Goal: Task Accomplishment & Management: Complete application form

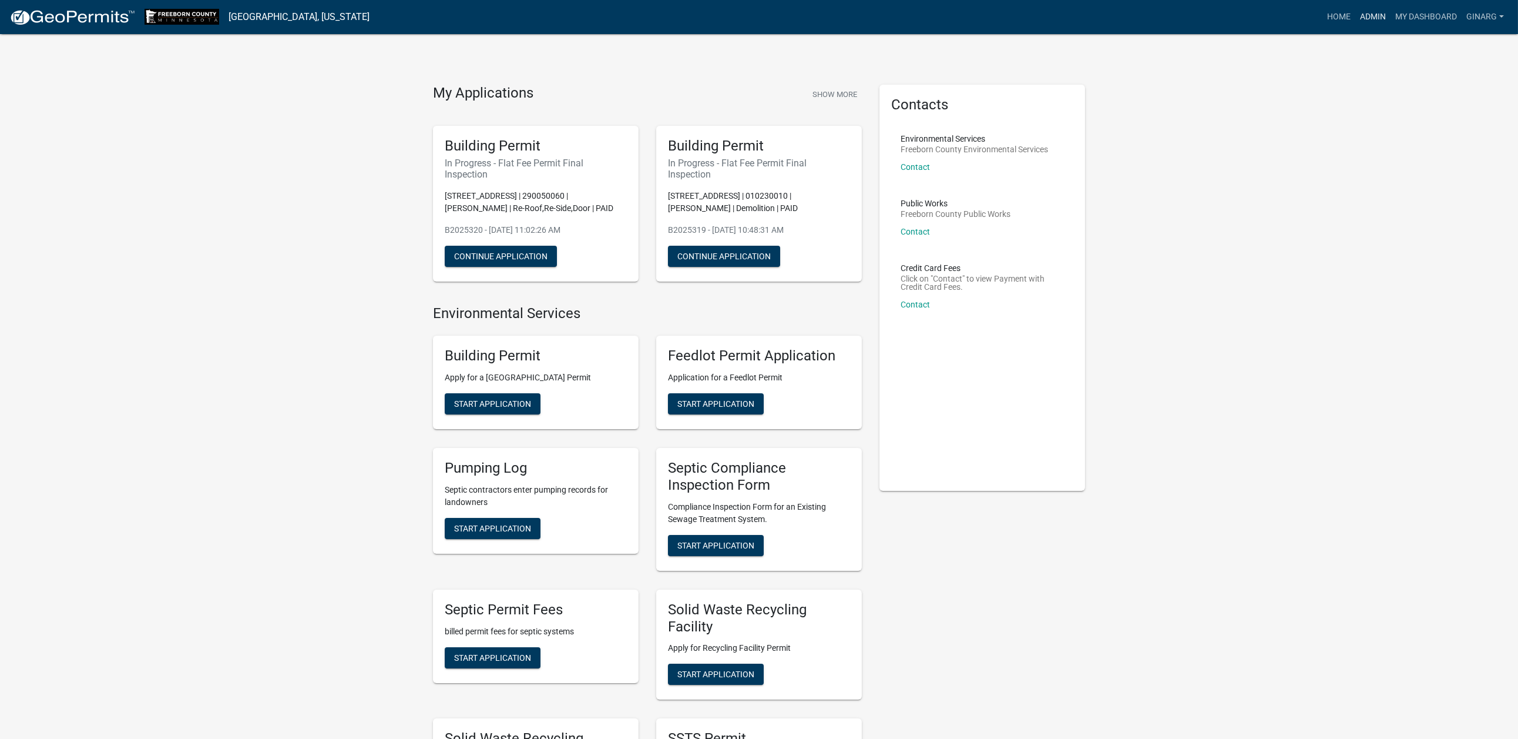
click at [1355, 21] on link "Admin" at bounding box center [1372, 17] width 35 height 22
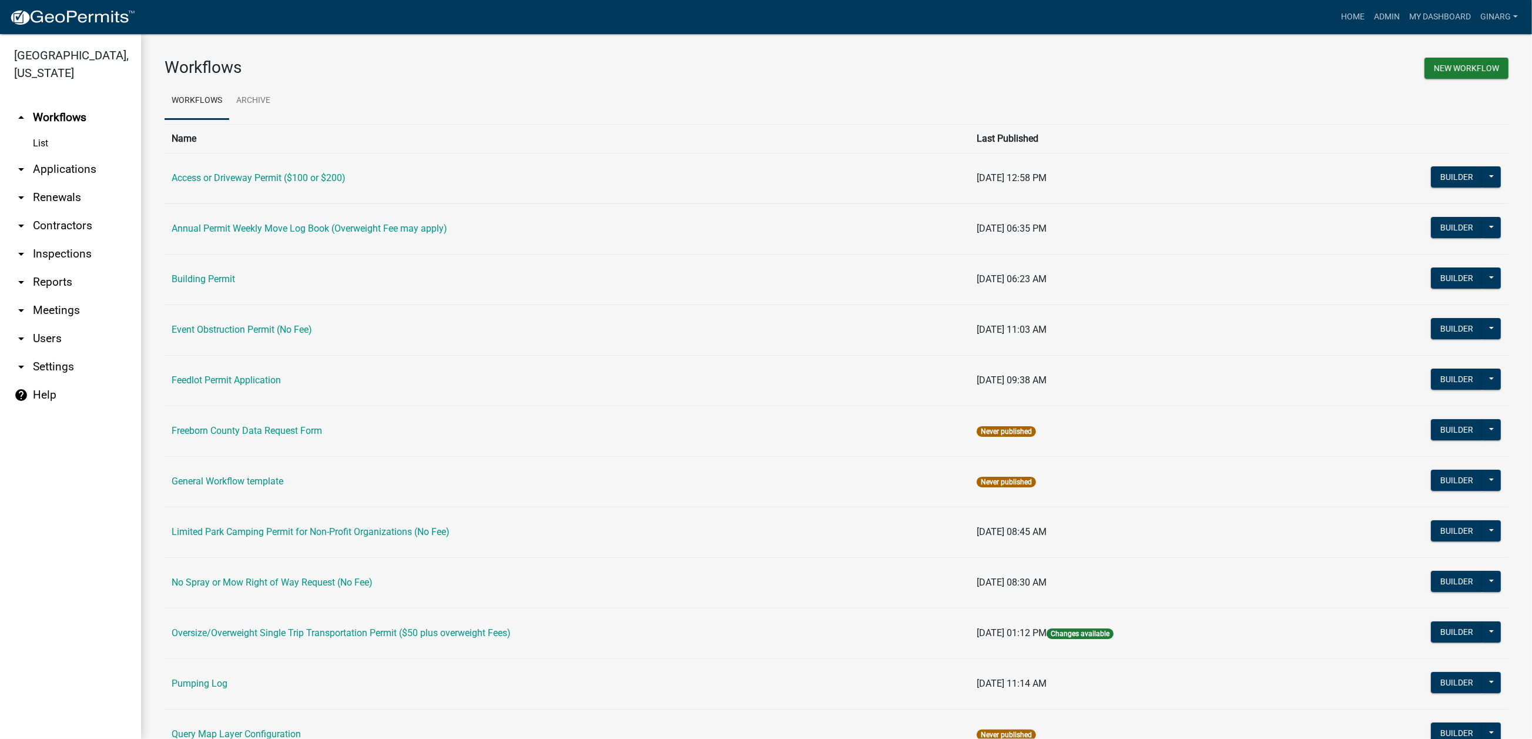
drag, startPoint x: 239, startPoint y: 374, endPoint x: 247, endPoint y: 404, distance: 30.9
click at [235, 284] on link "Building Permit" at bounding box center [203, 278] width 63 height 11
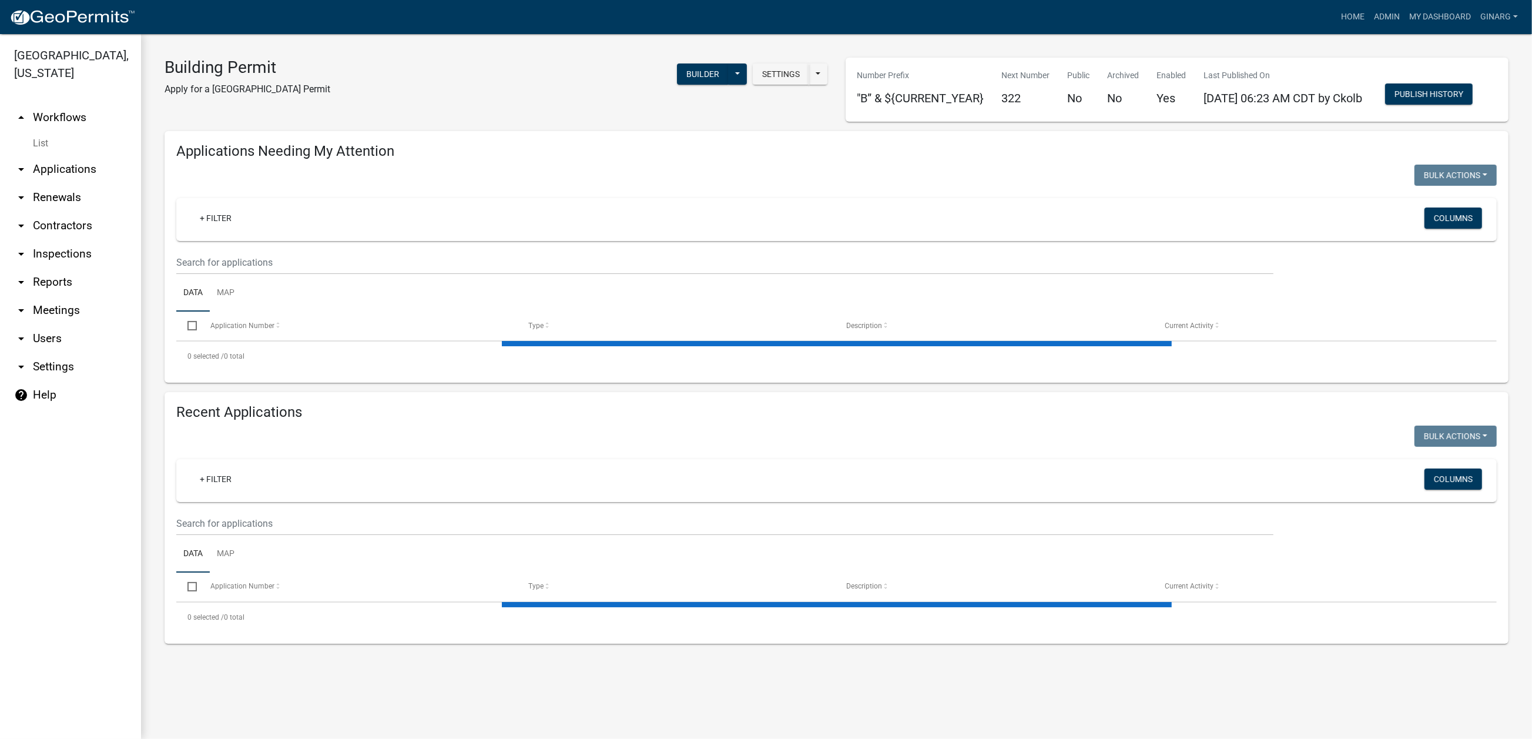
select select "3: 100"
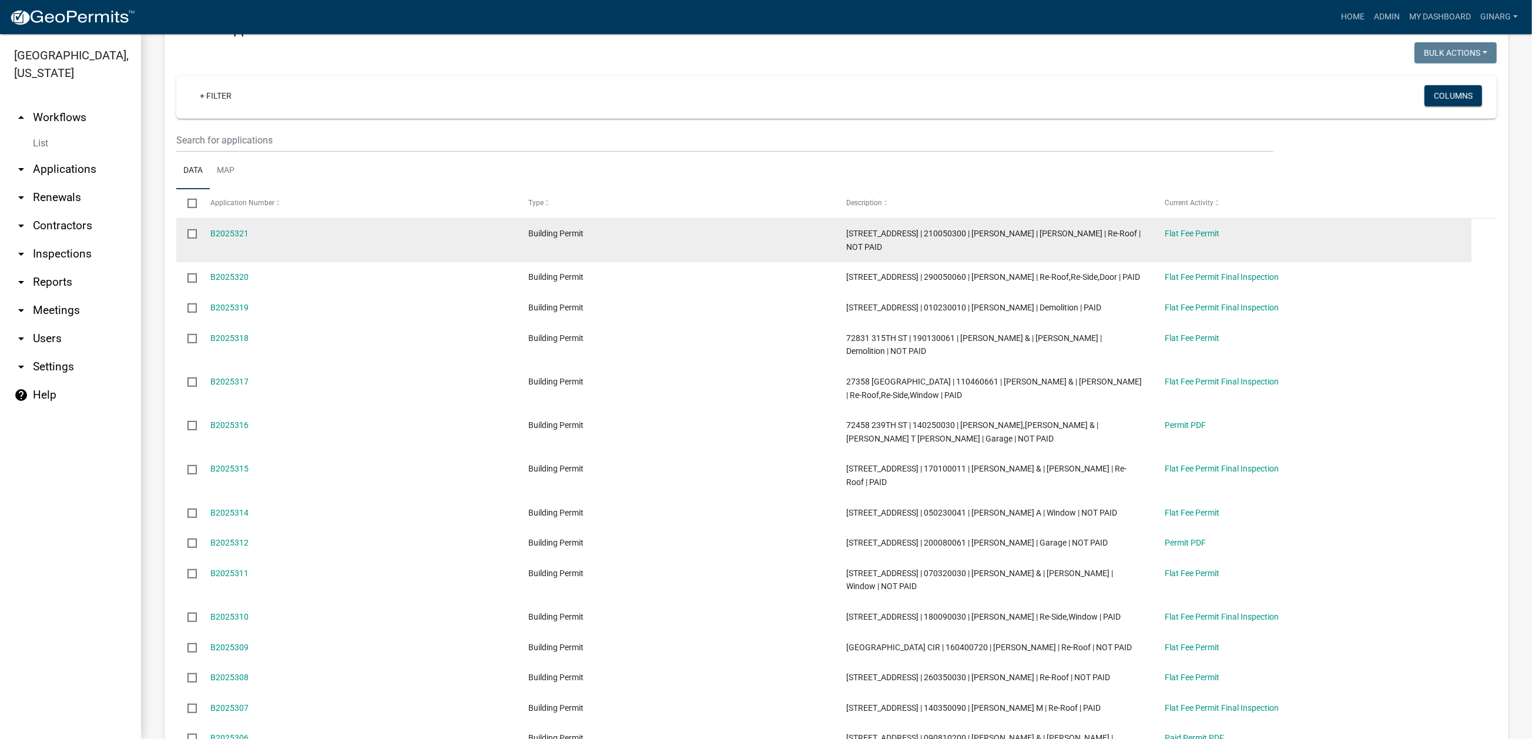
scroll to position [969, 0]
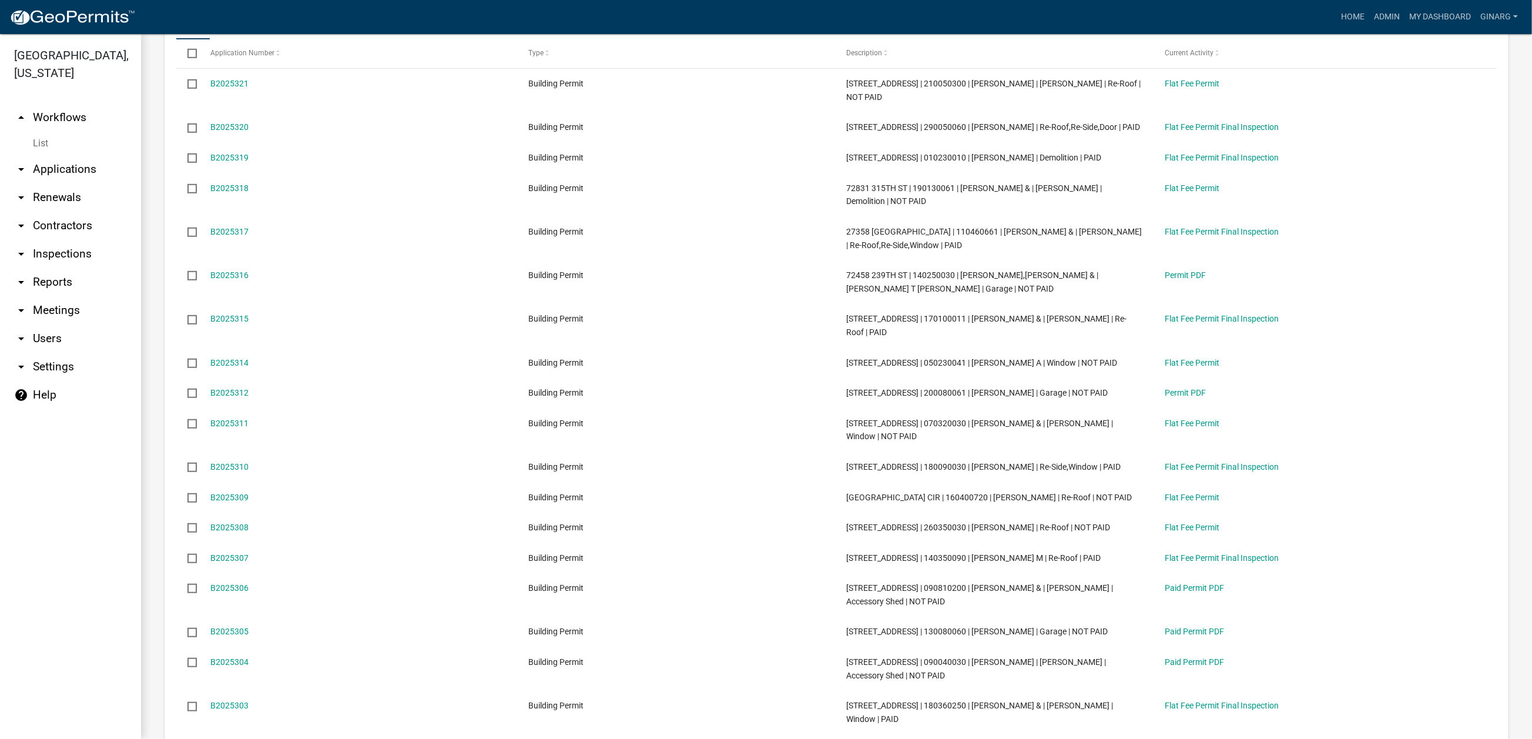
type input "2522"
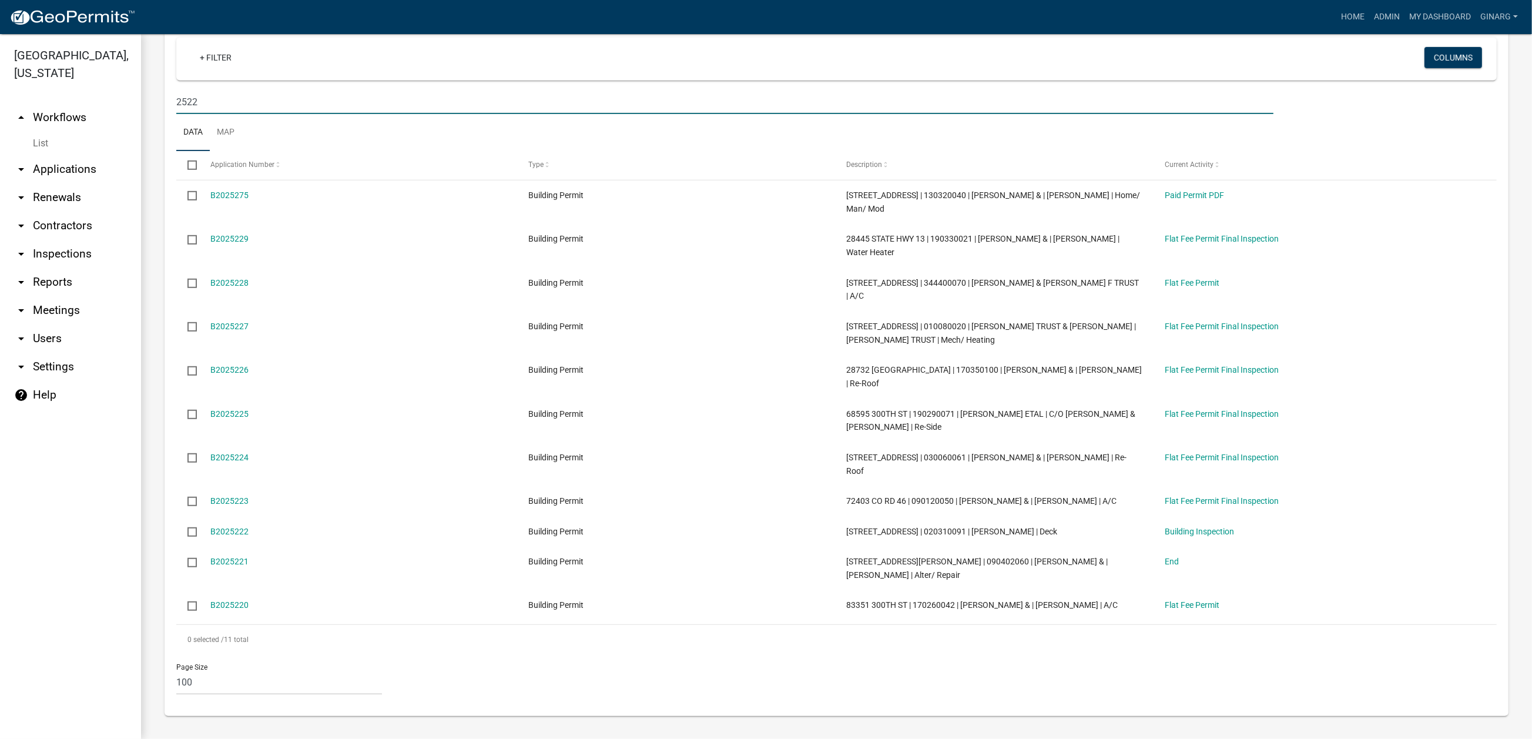
drag, startPoint x: 218, startPoint y: 370, endPoint x: 147, endPoint y: 371, distance: 70.5
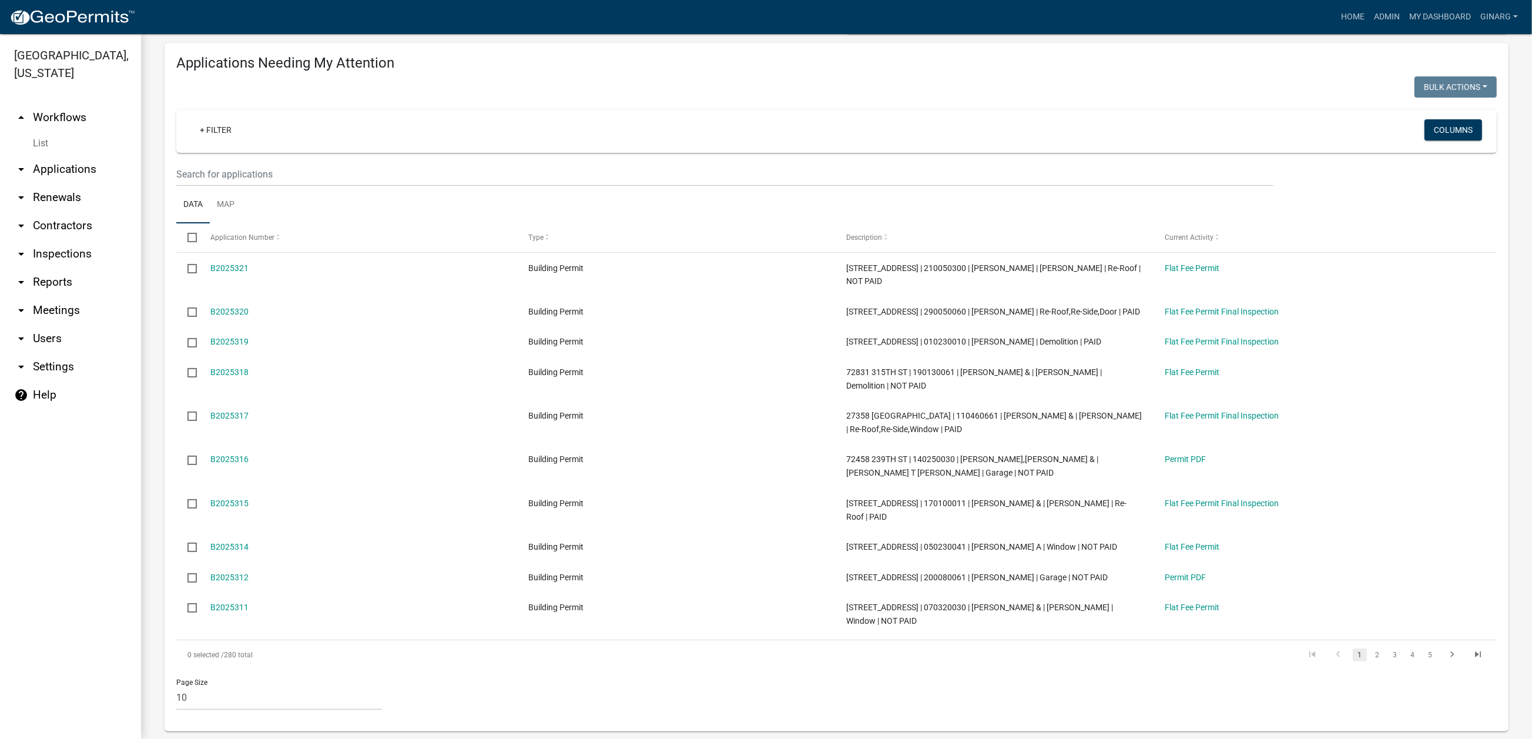
scroll to position [0, 0]
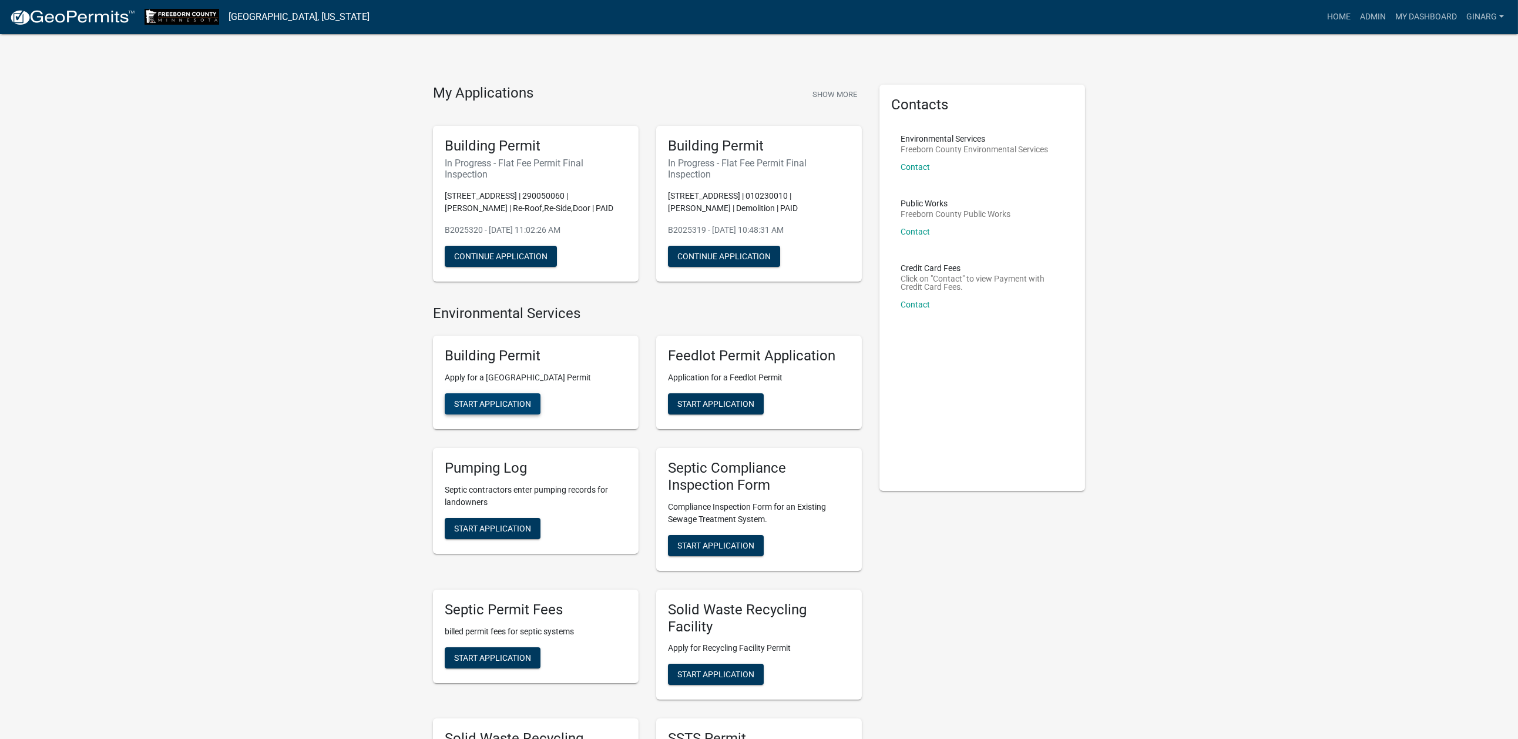
click at [487, 408] on span "Start Application" at bounding box center [492, 403] width 77 height 9
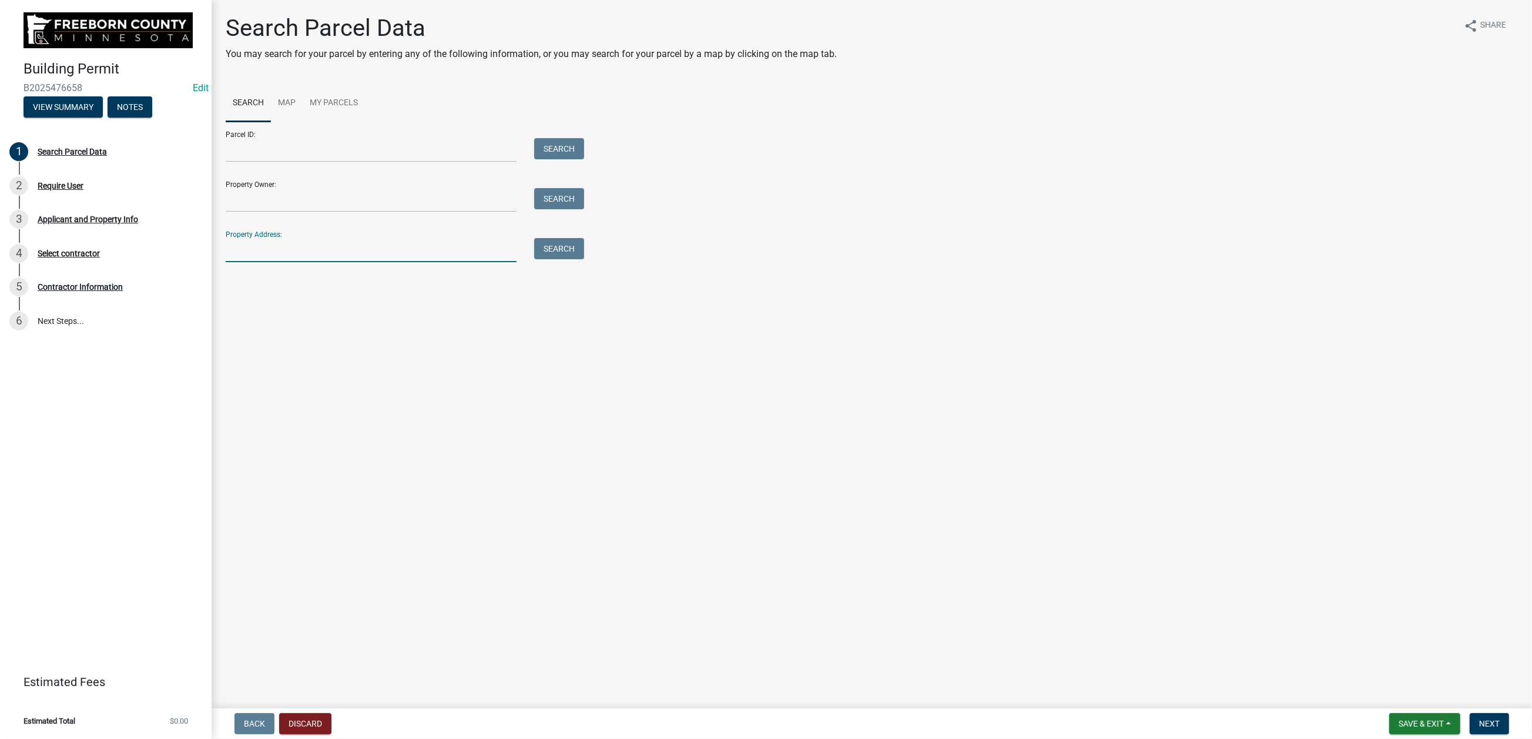
click at [272, 262] on input "Property Address:" at bounding box center [371, 250] width 291 height 24
type input "20755"
click at [583, 259] on button "Search" at bounding box center [559, 248] width 50 height 21
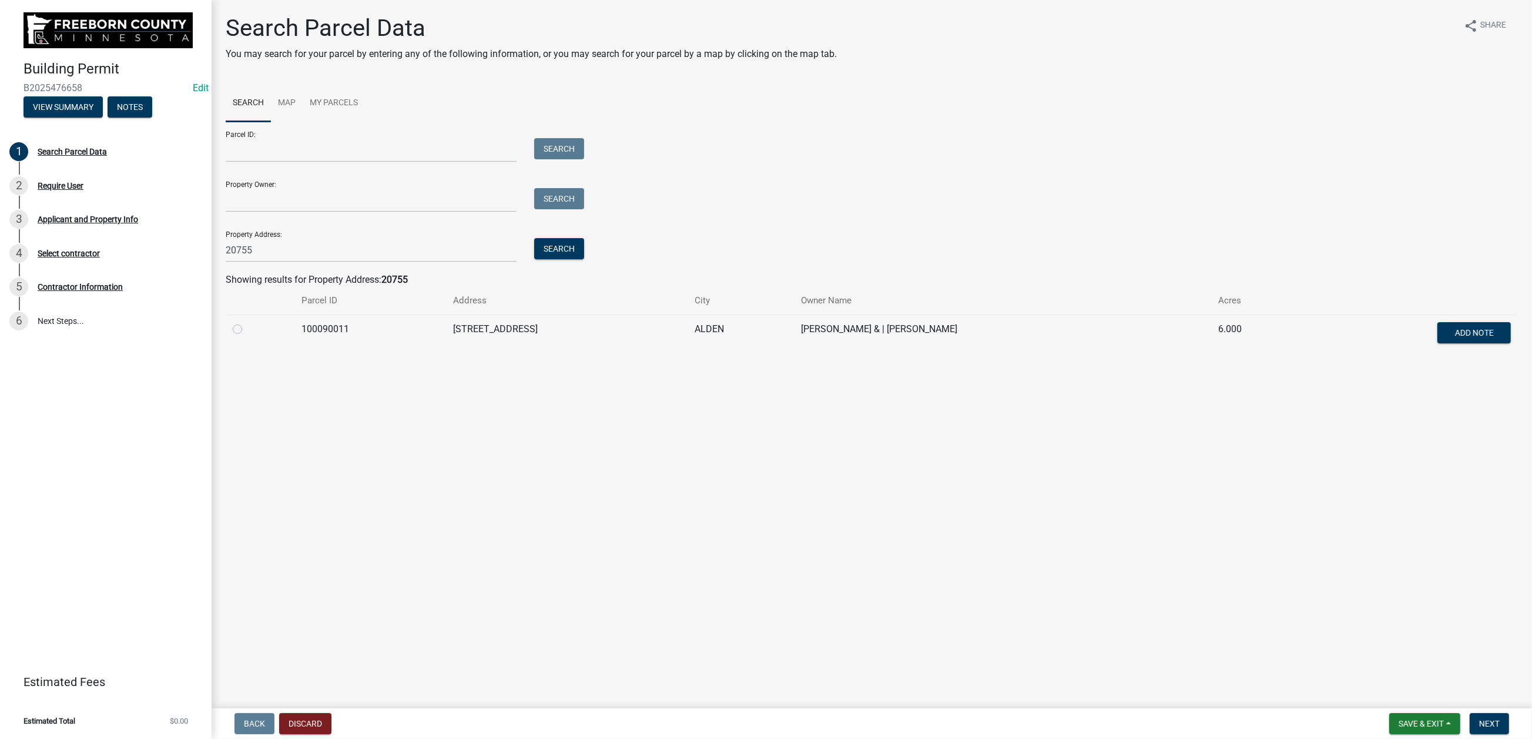
click at [247, 322] on label at bounding box center [247, 322] width 0 height 0
click at [254, 330] on input "radio" at bounding box center [251, 326] width 8 height 8
radio input "true"
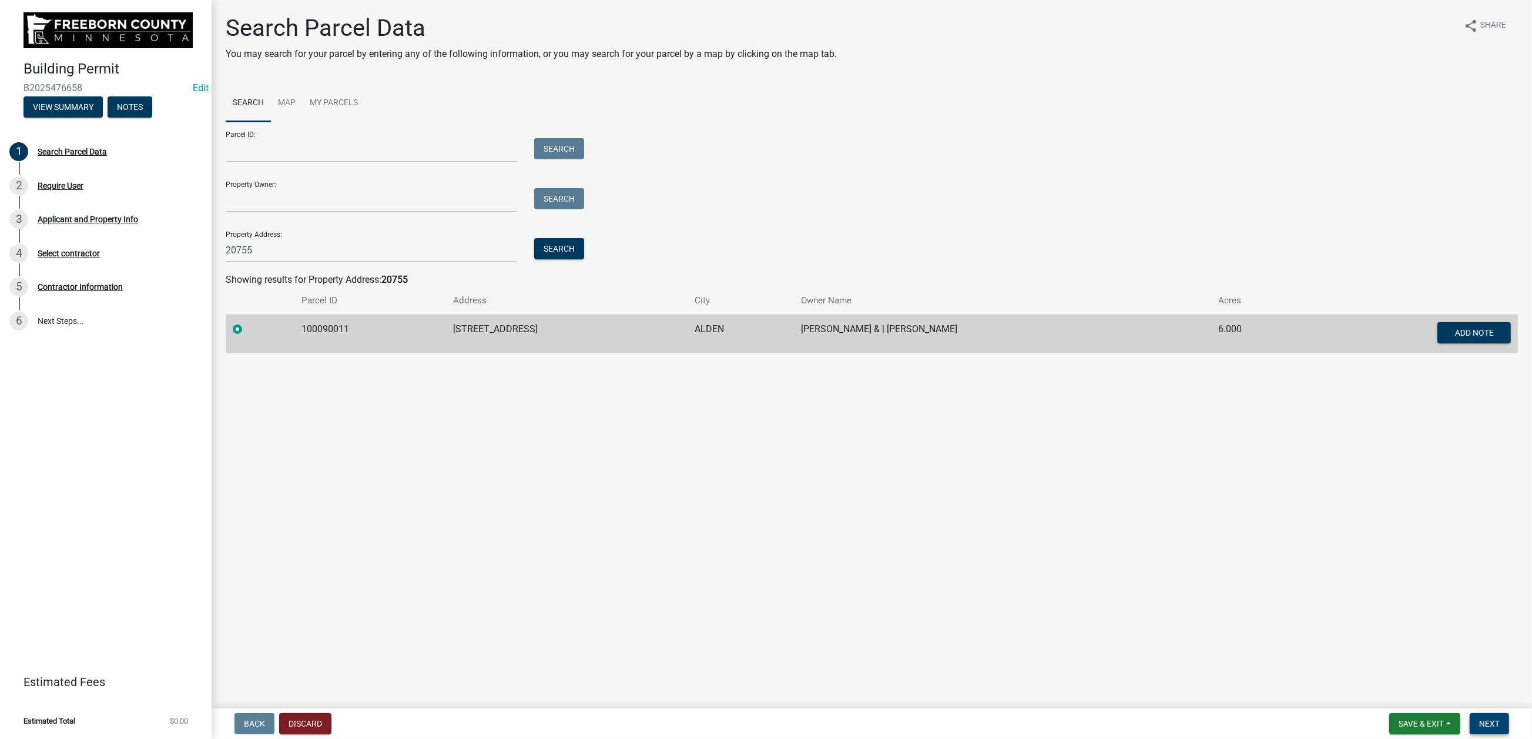
click at [1479, 719] on span "Next" at bounding box center [1489, 723] width 21 height 9
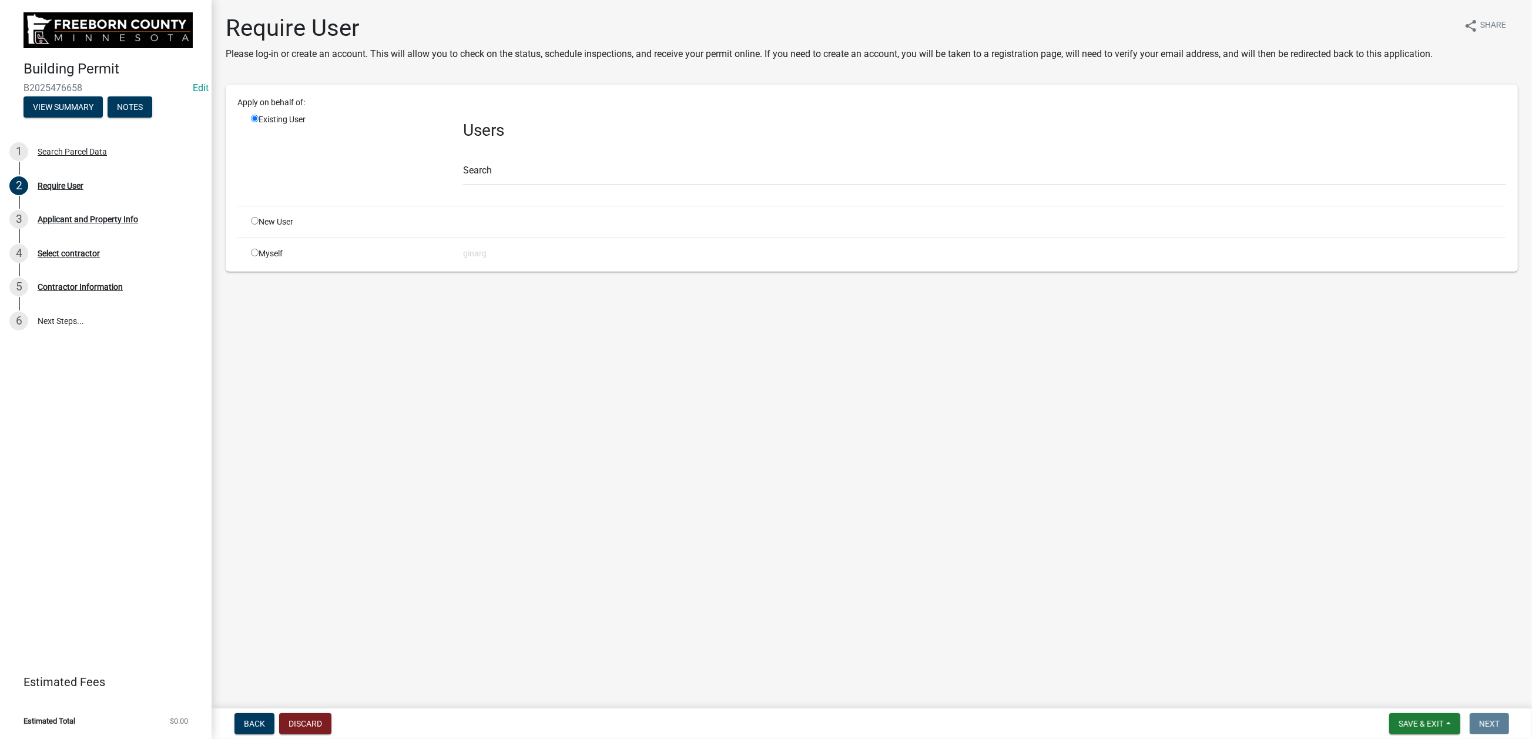
click at [259, 256] on input "radio" at bounding box center [255, 253] width 8 height 8
radio input "true"
radio input "false"
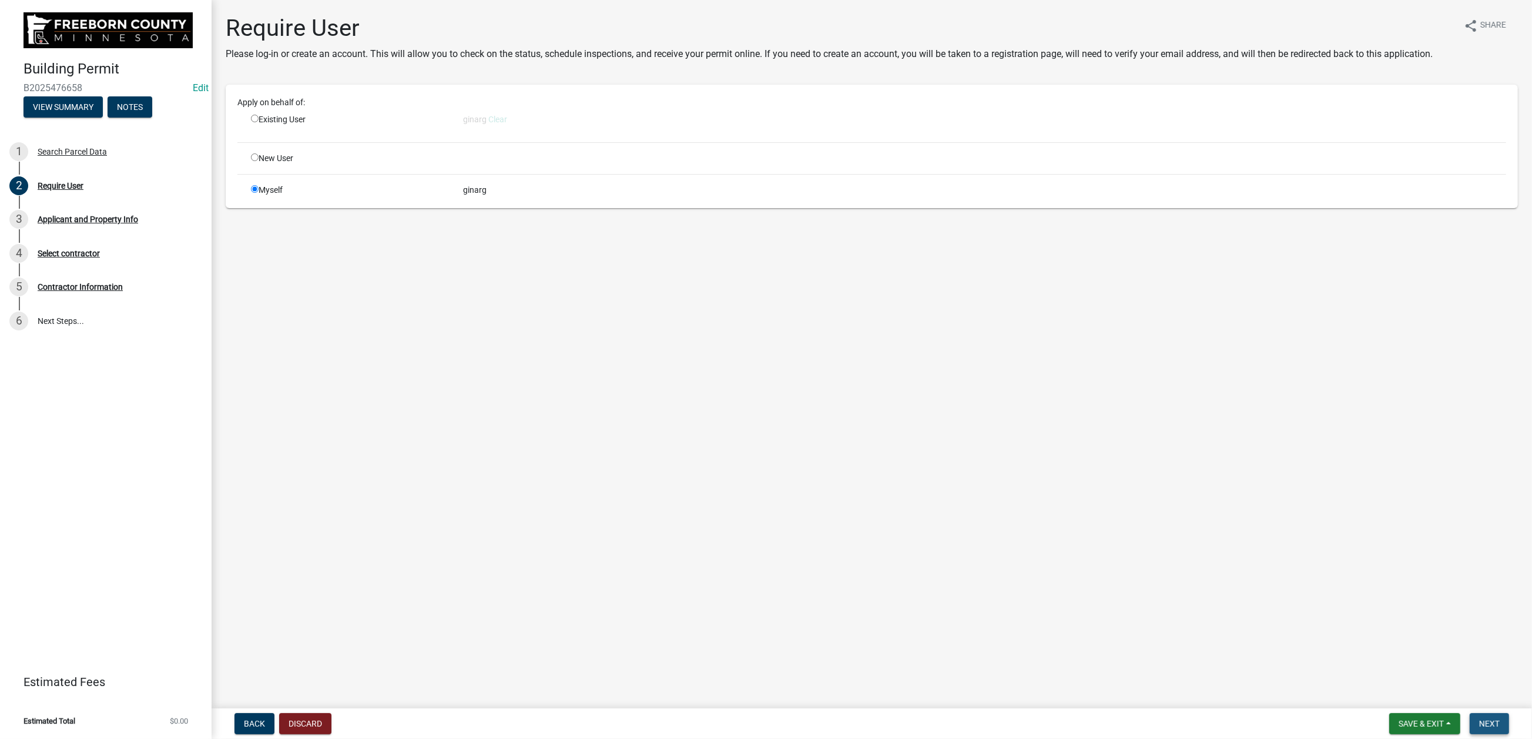
click at [1479, 719] on span "Next" at bounding box center [1489, 723] width 21 height 9
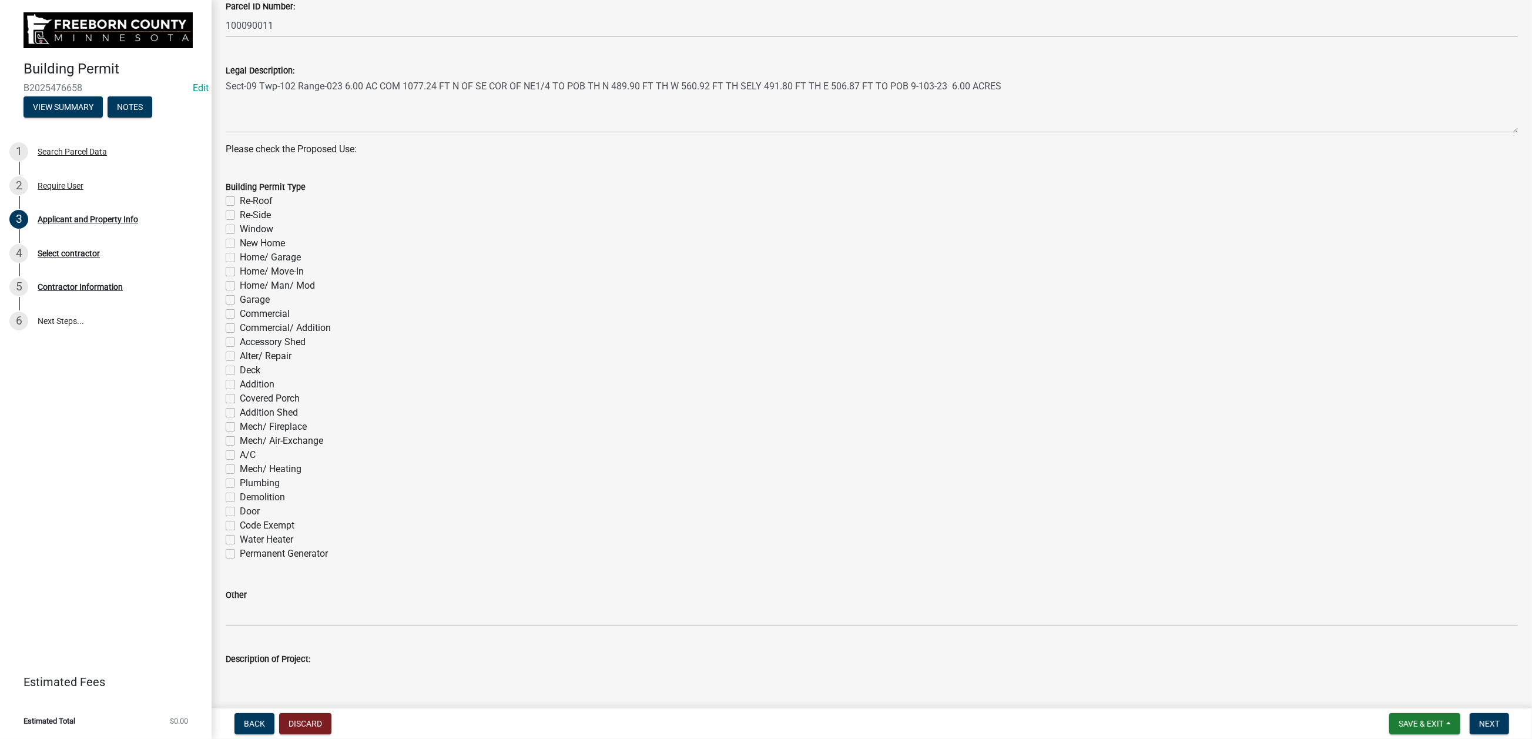
scroll to position [441, 0]
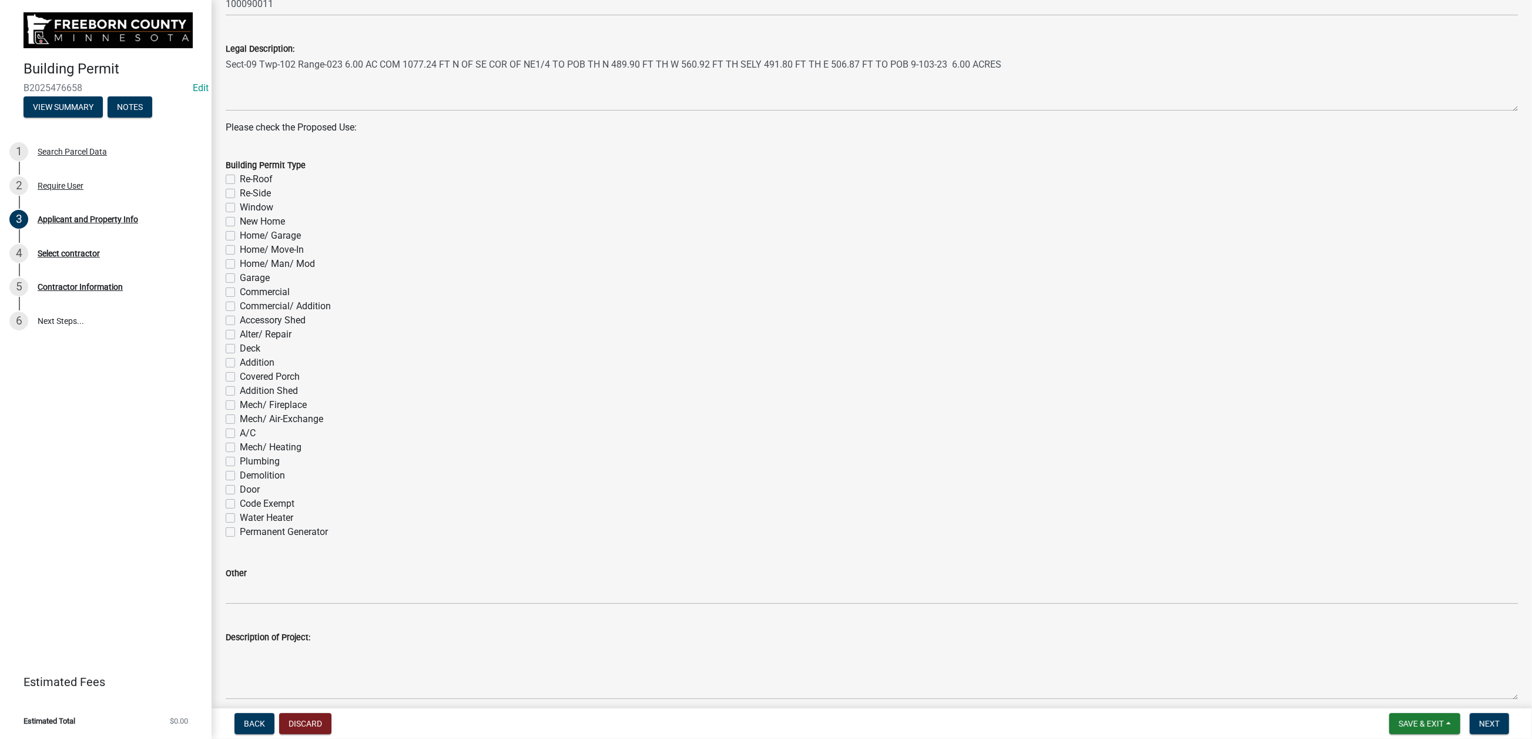
click at [240, 186] on label "Re-Roof" at bounding box center [256, 179] width 33 height 14
click at [240, 180] on input "Re-Roof" at bounding box center [244, 176] width 8 height 8
checkbox input "true"
checkbox input "false"
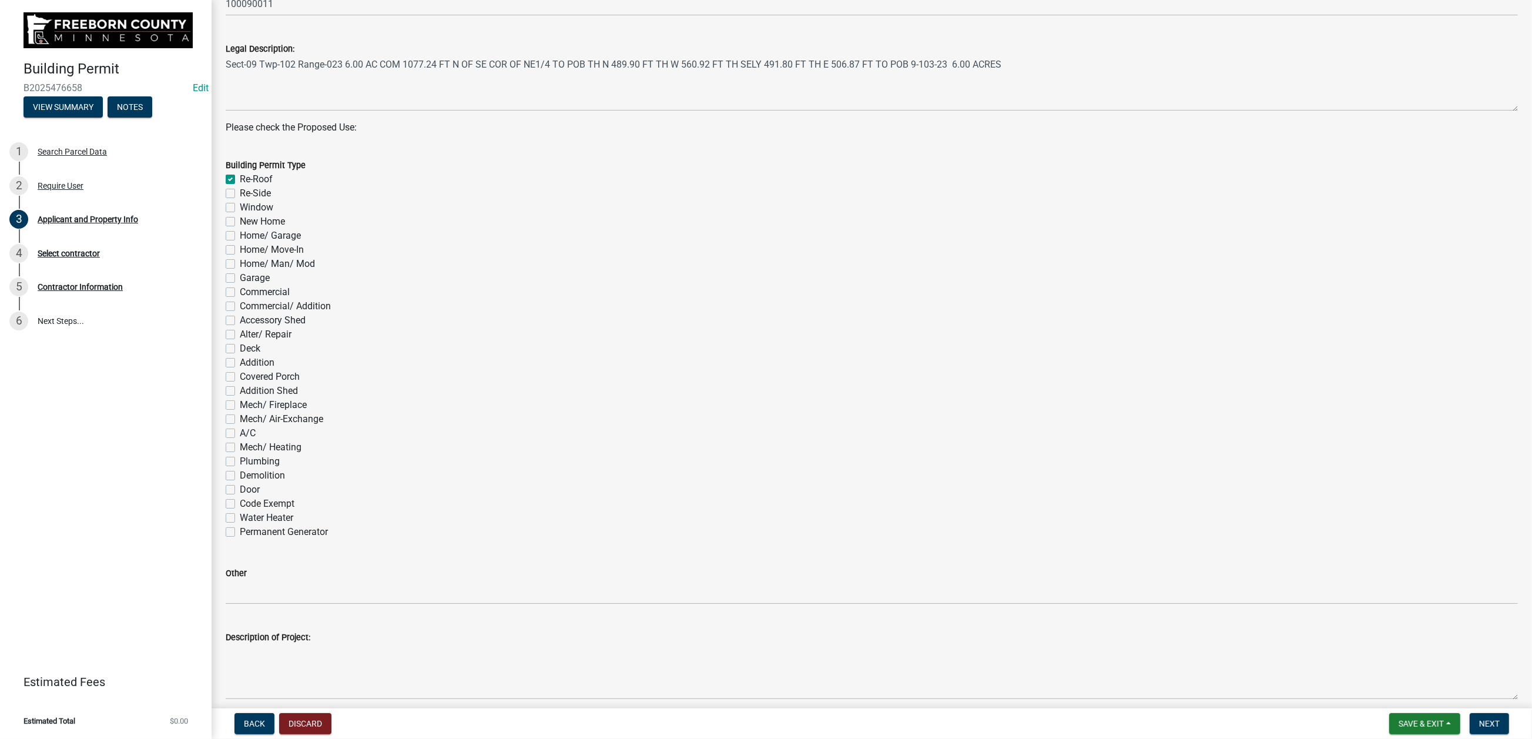
checkbox input "false"
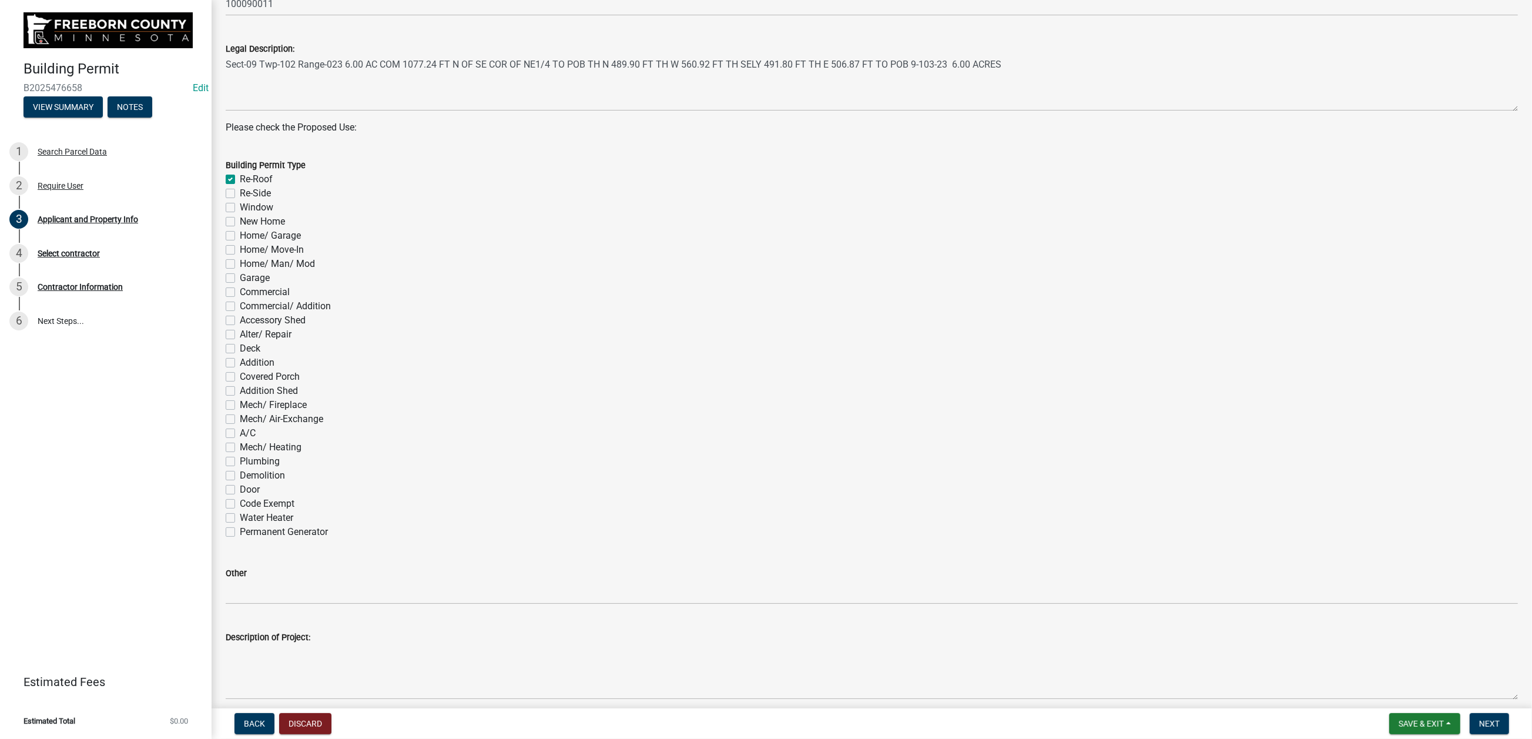
checkbox input "false"
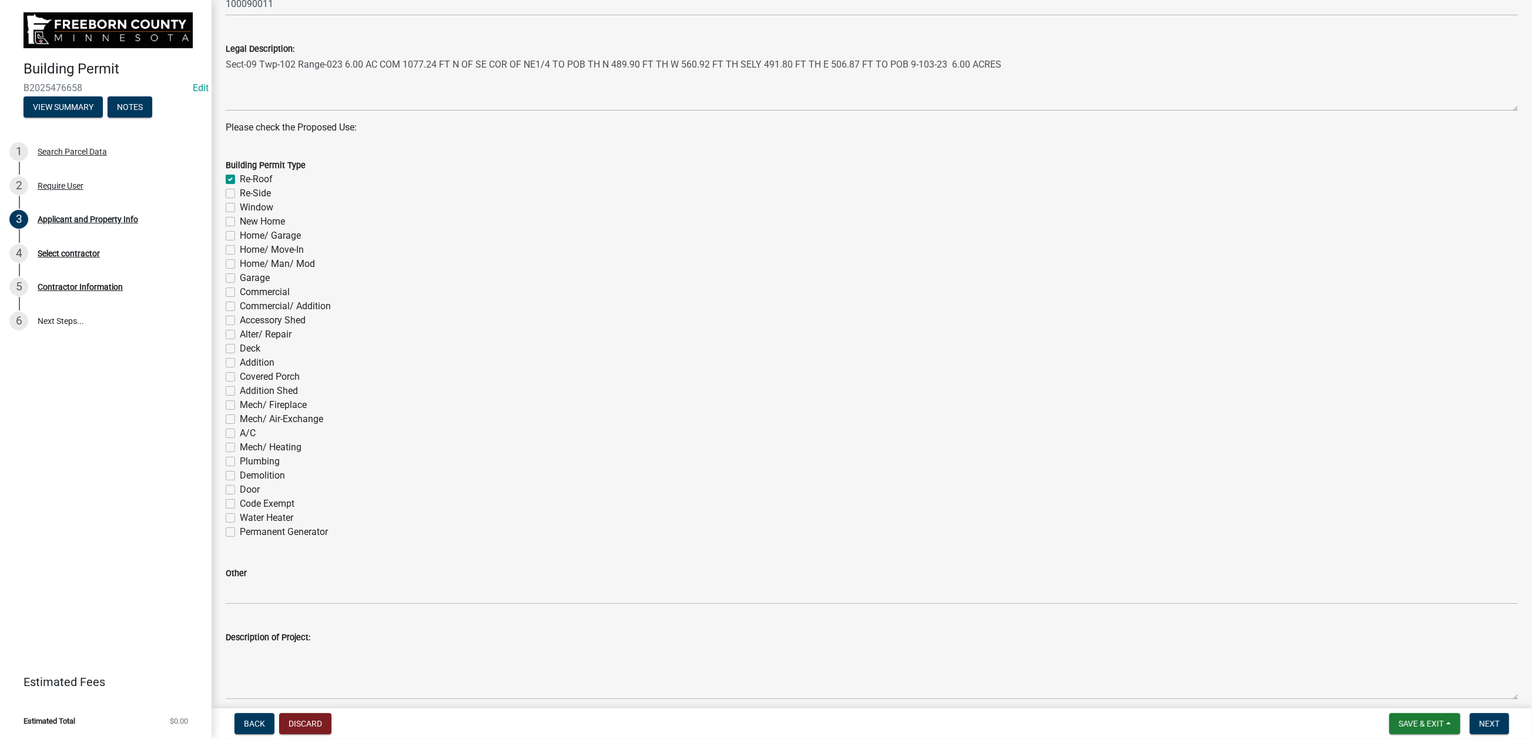
checkbox input "false"
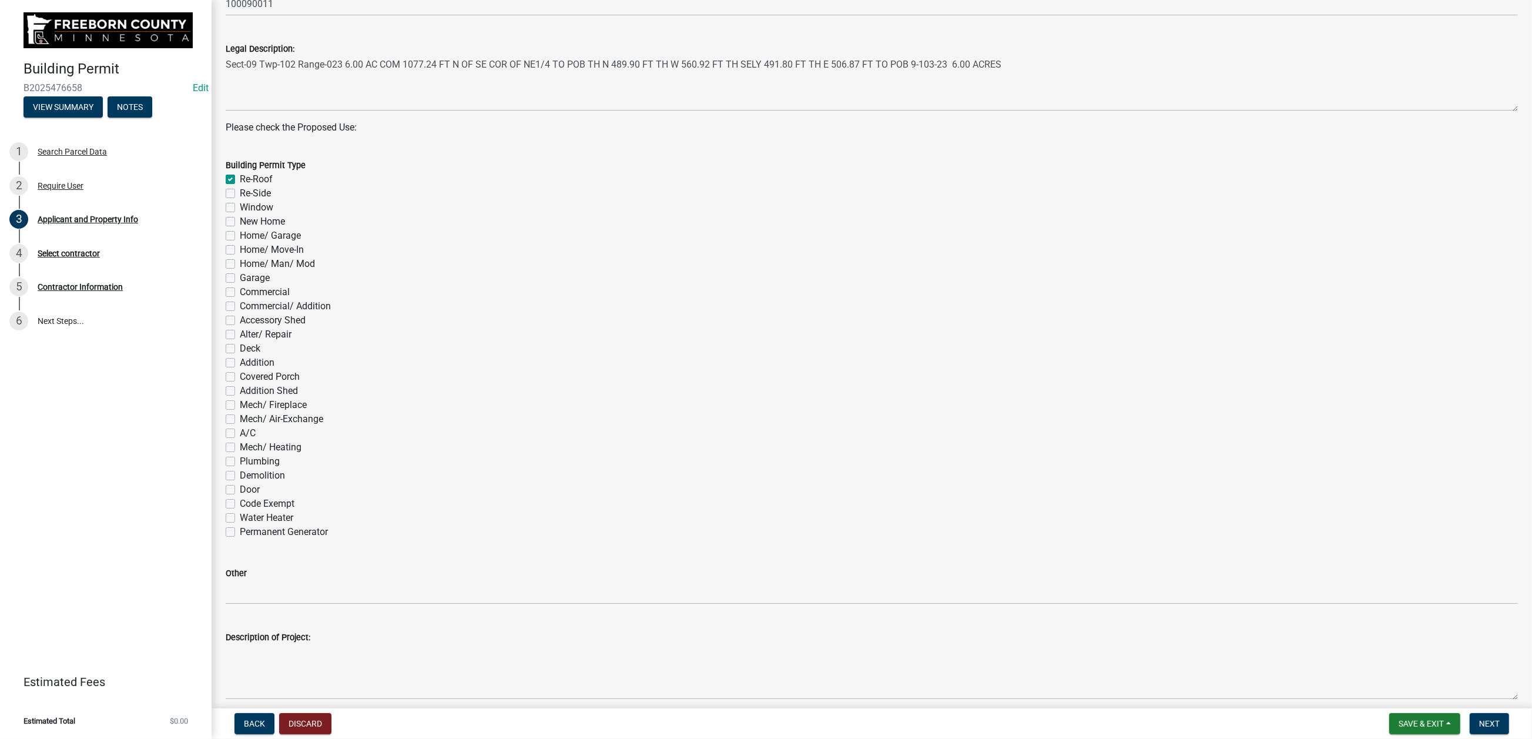
checkbox input "false"
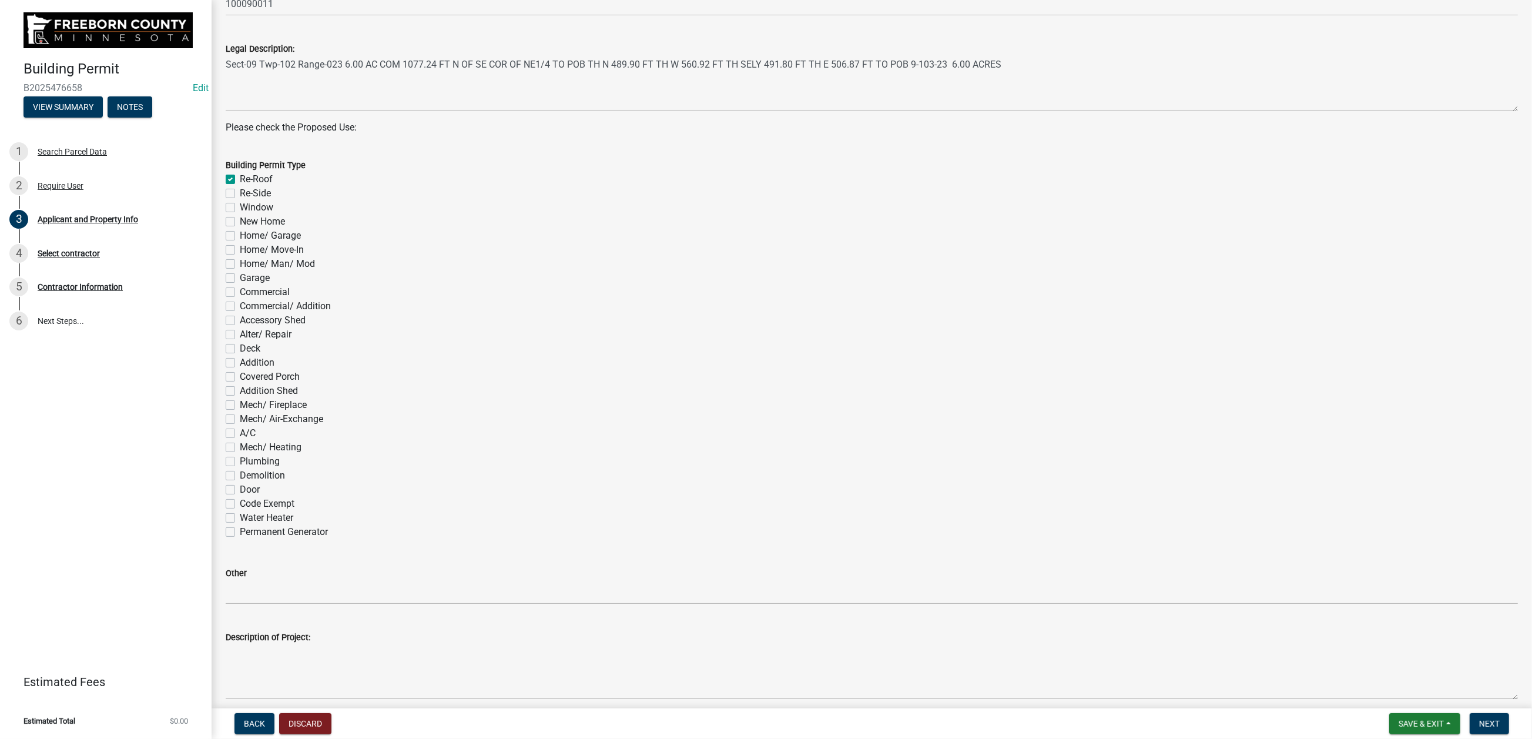
checkbox input "false"
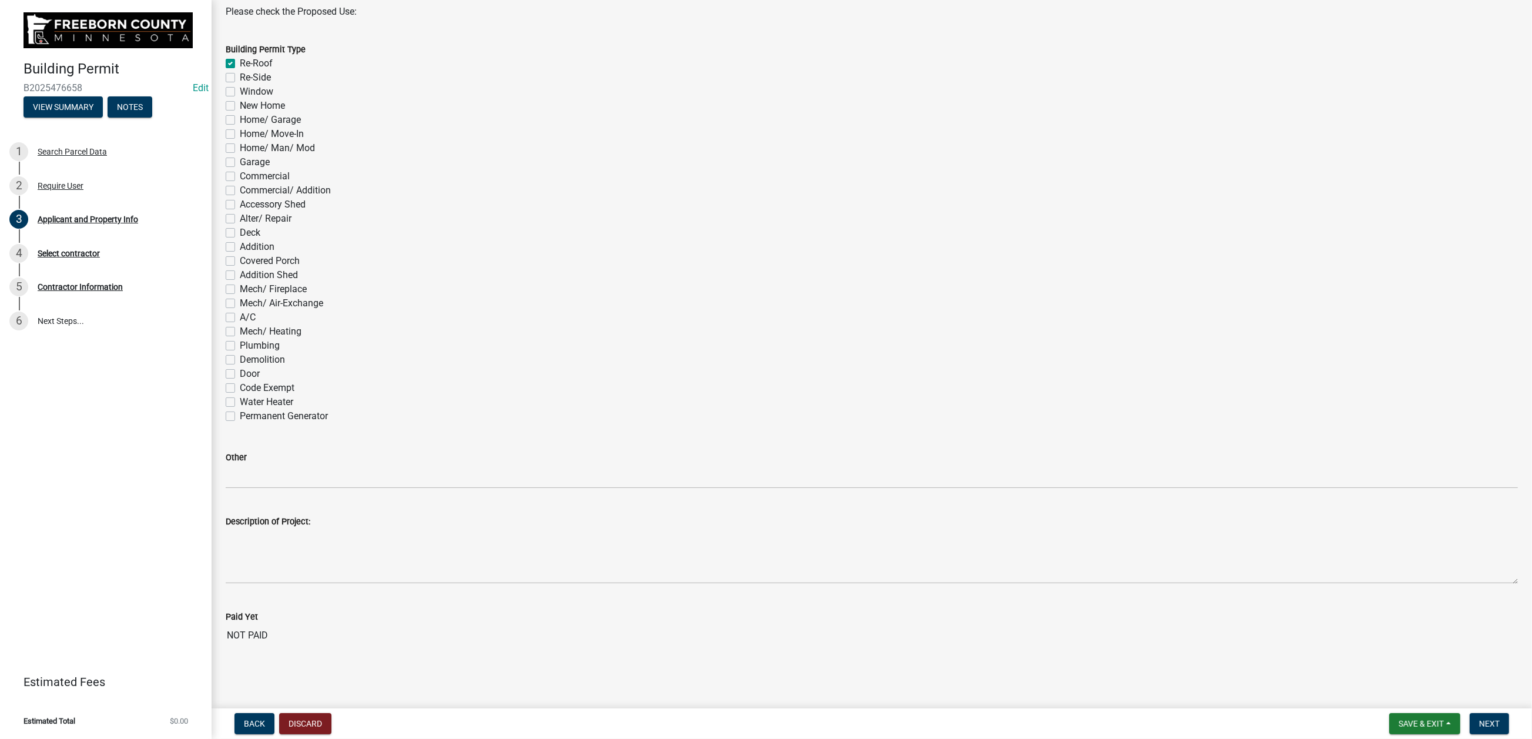
scroll to position [1164, 0]
click at [1479, 720] on span "Next" at bounding box center [1489, 723] width 21 height 9
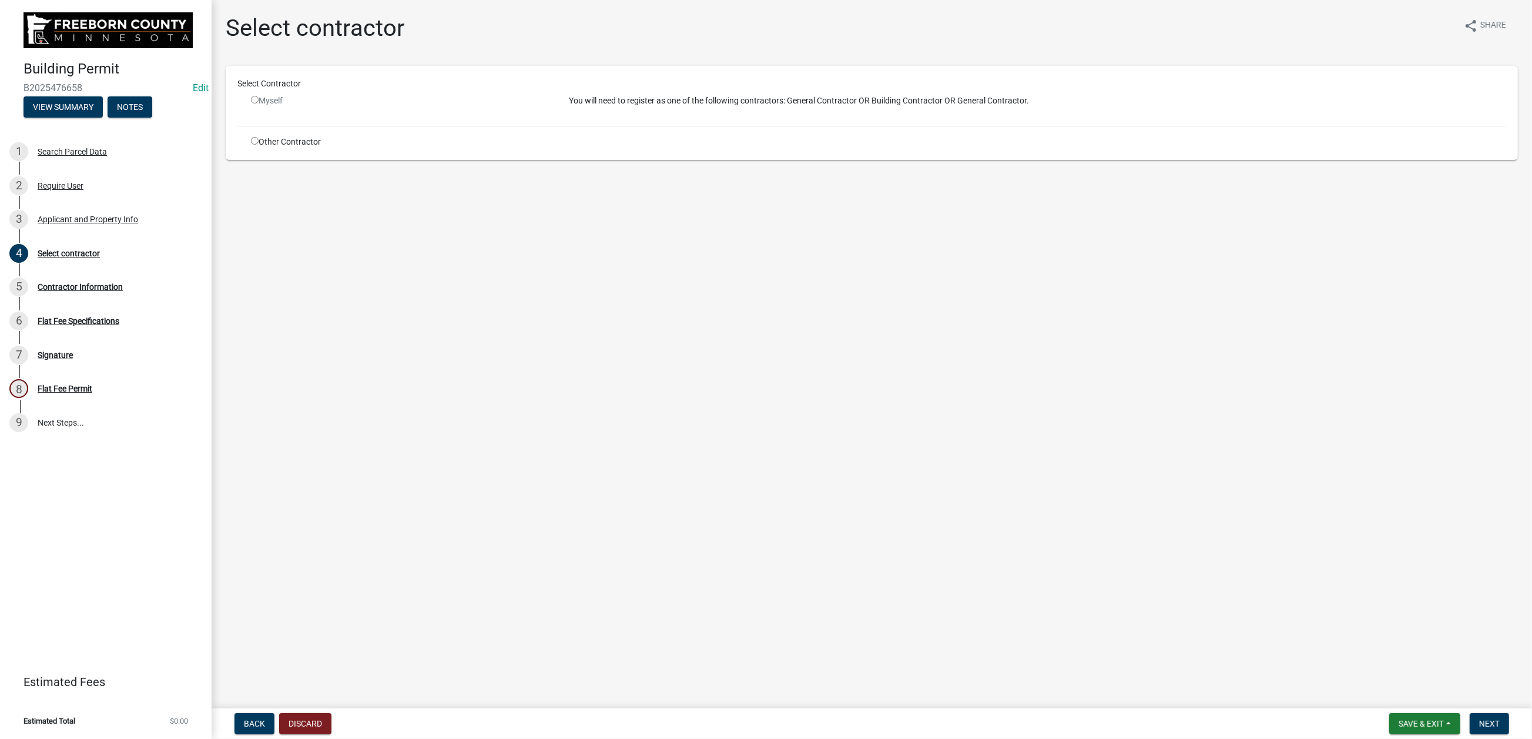
click at [259, 145] on input "radio" at bounding box center [255, 141] width 8 height 8
radio input "true"
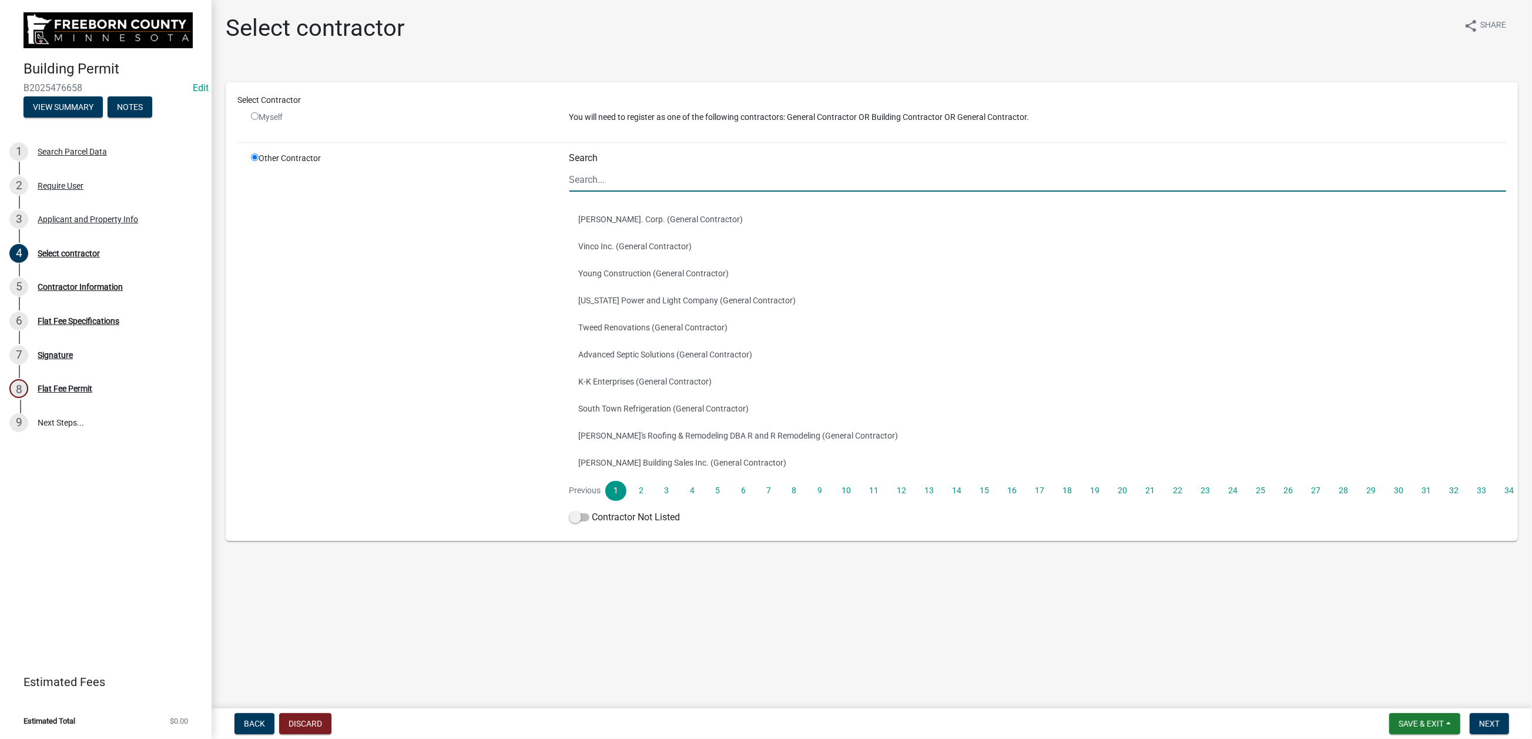
click at [608, 192] on input "Search" at bounding box center [1037, 179] width 937 height 24
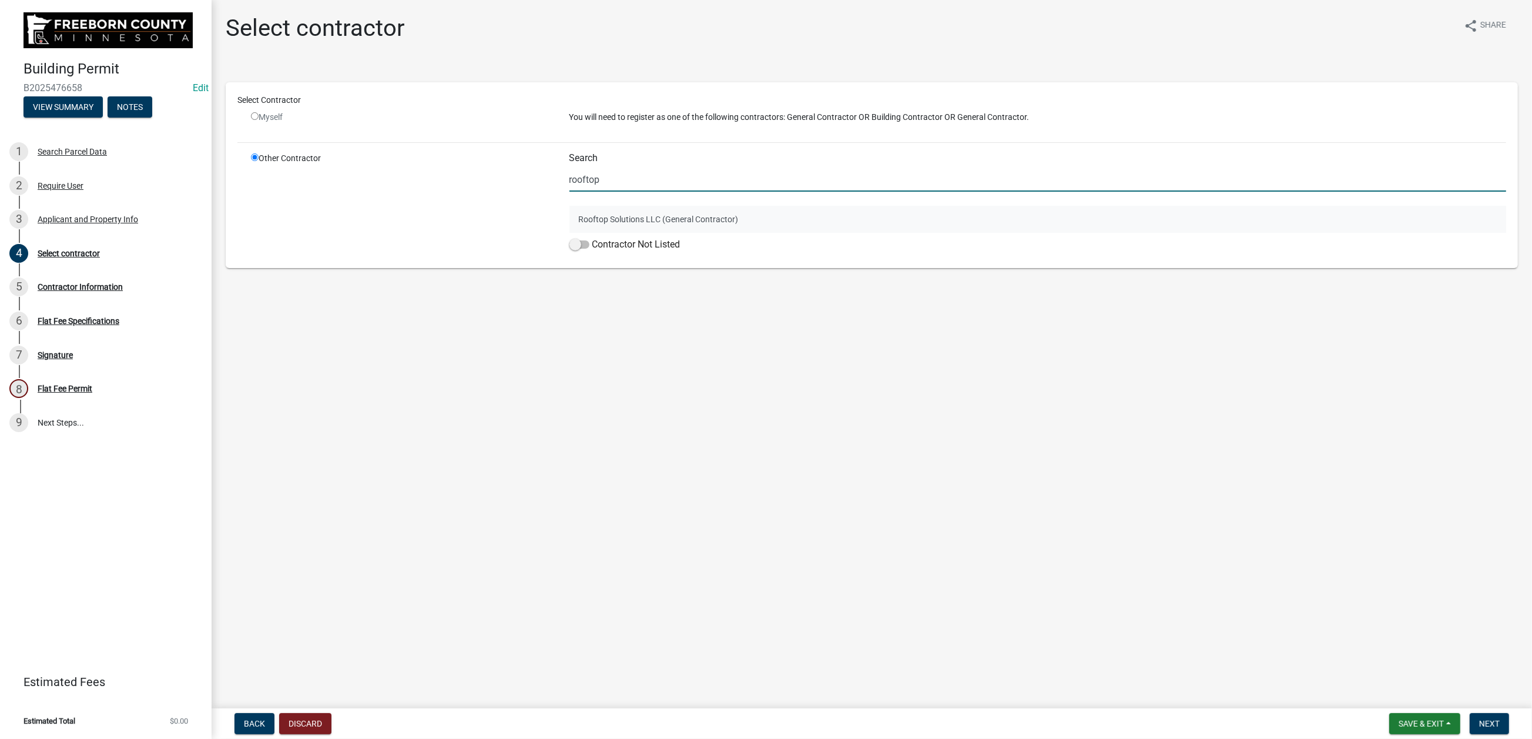
type input "rooftop"
click at [601, 233] on button "Rooftop Solutions LLC (General Contractor)" at bounding box center [1037, 219] width 937 height 27
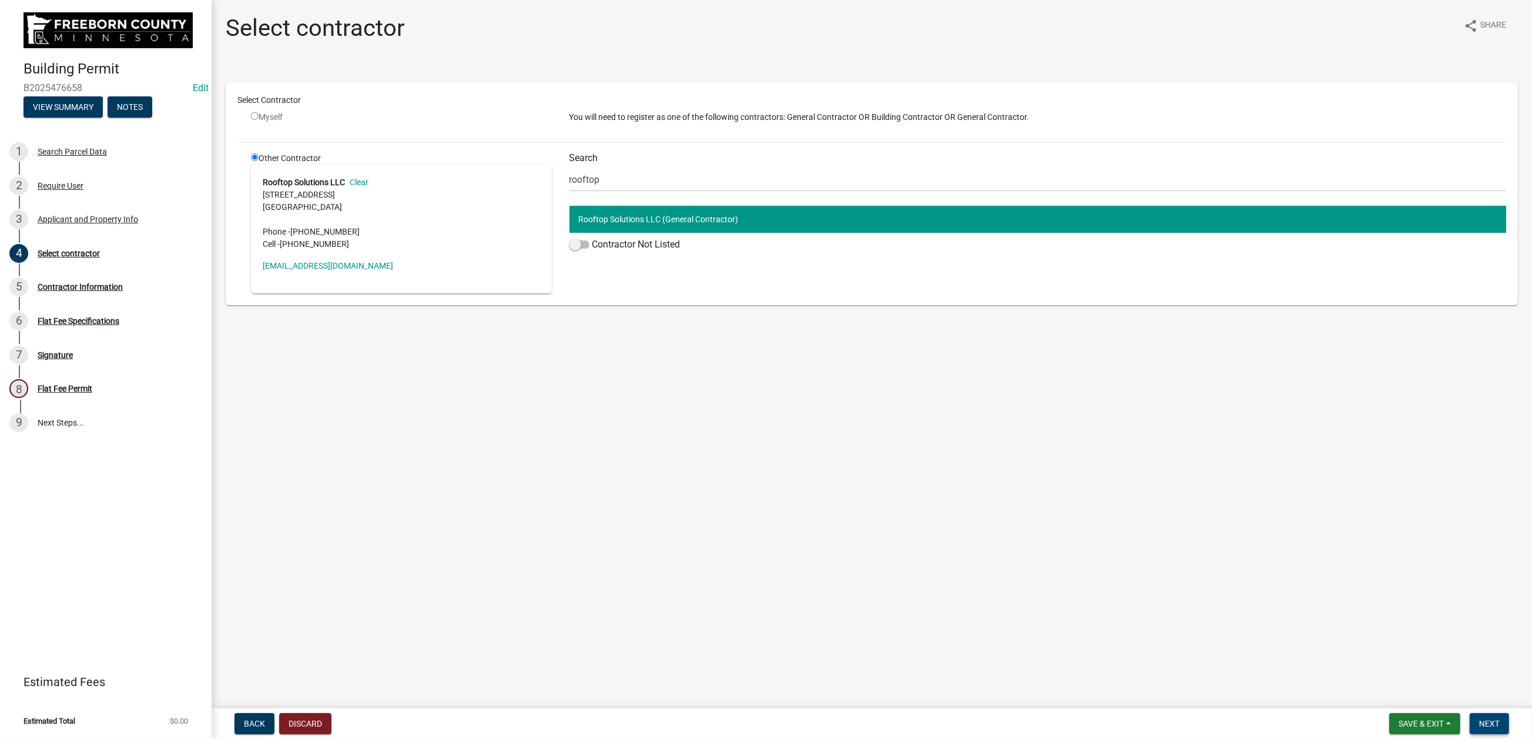
click at [1479, 719] on span "Next" at bounding box center [1489, 723] width 21 height 9
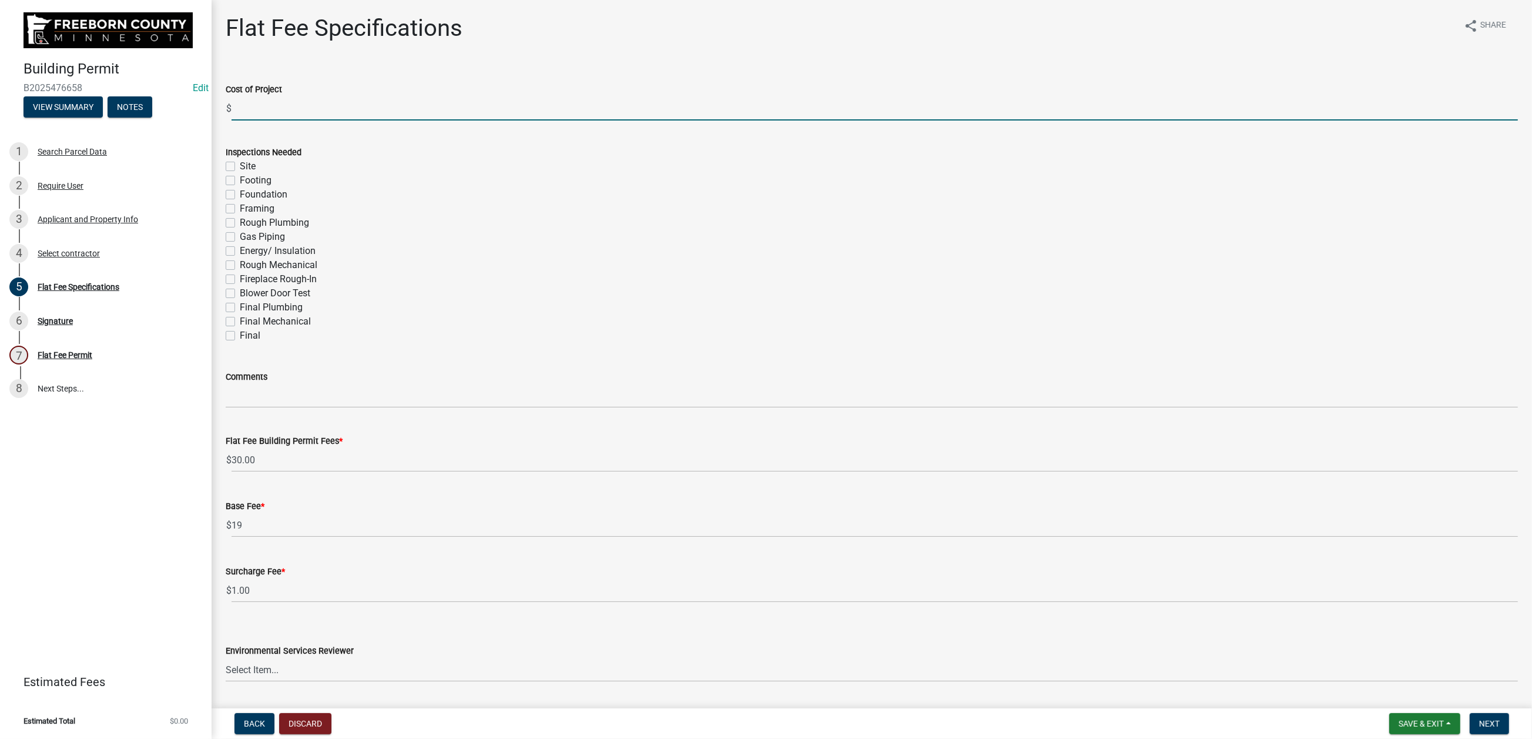
click at [254, 120] on input "text" at bounding box center [874, 108] width 1286 height 24
type input "37400"
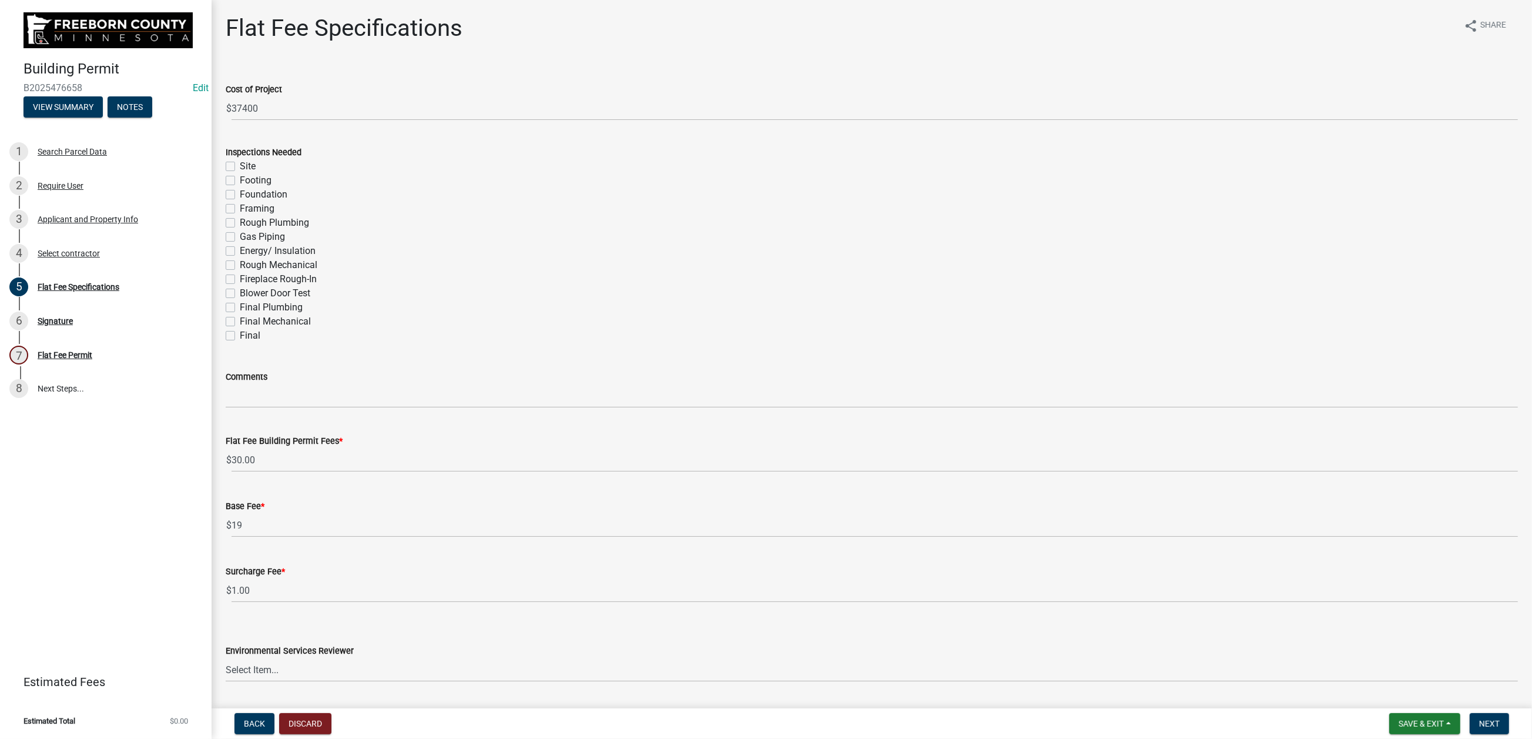
click at [240, 343] on label "Final" at bounding box center [250, 335] width 21 height 14
click at [240, 336] on input "Final" at bounding box center [244, 332] width 8 height 8
checkbox input "true"
checkbox input "false"
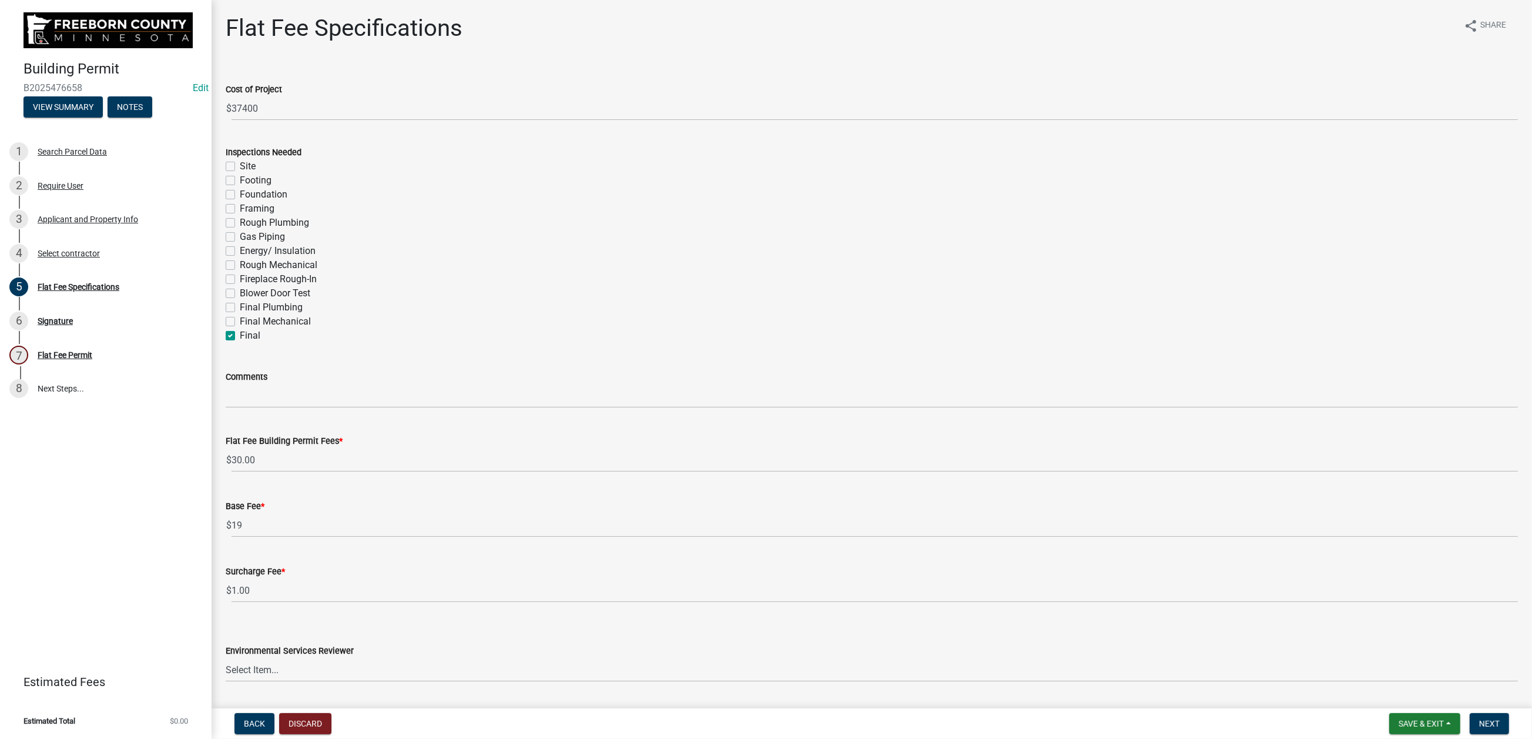
checkbox input "false"
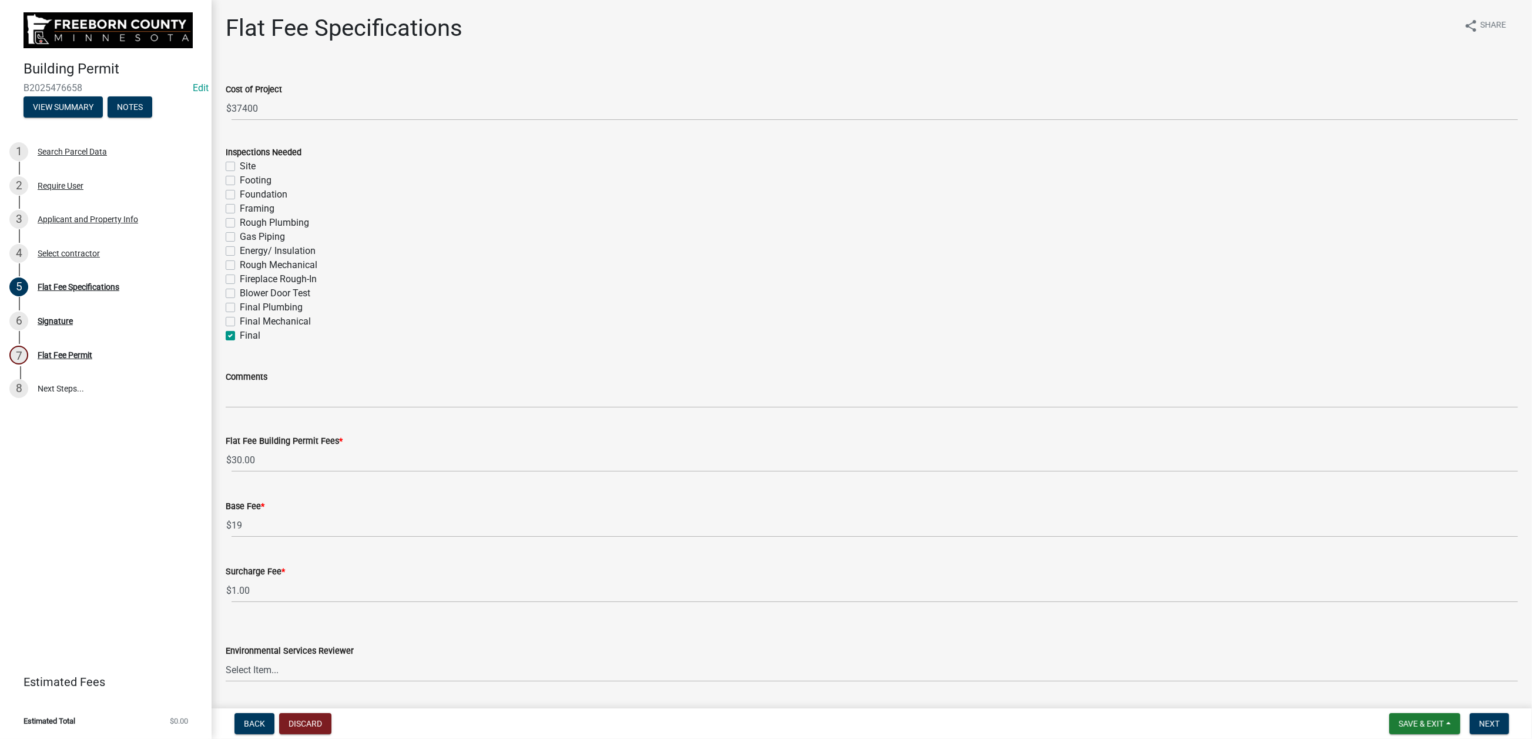
checkbox input "false"
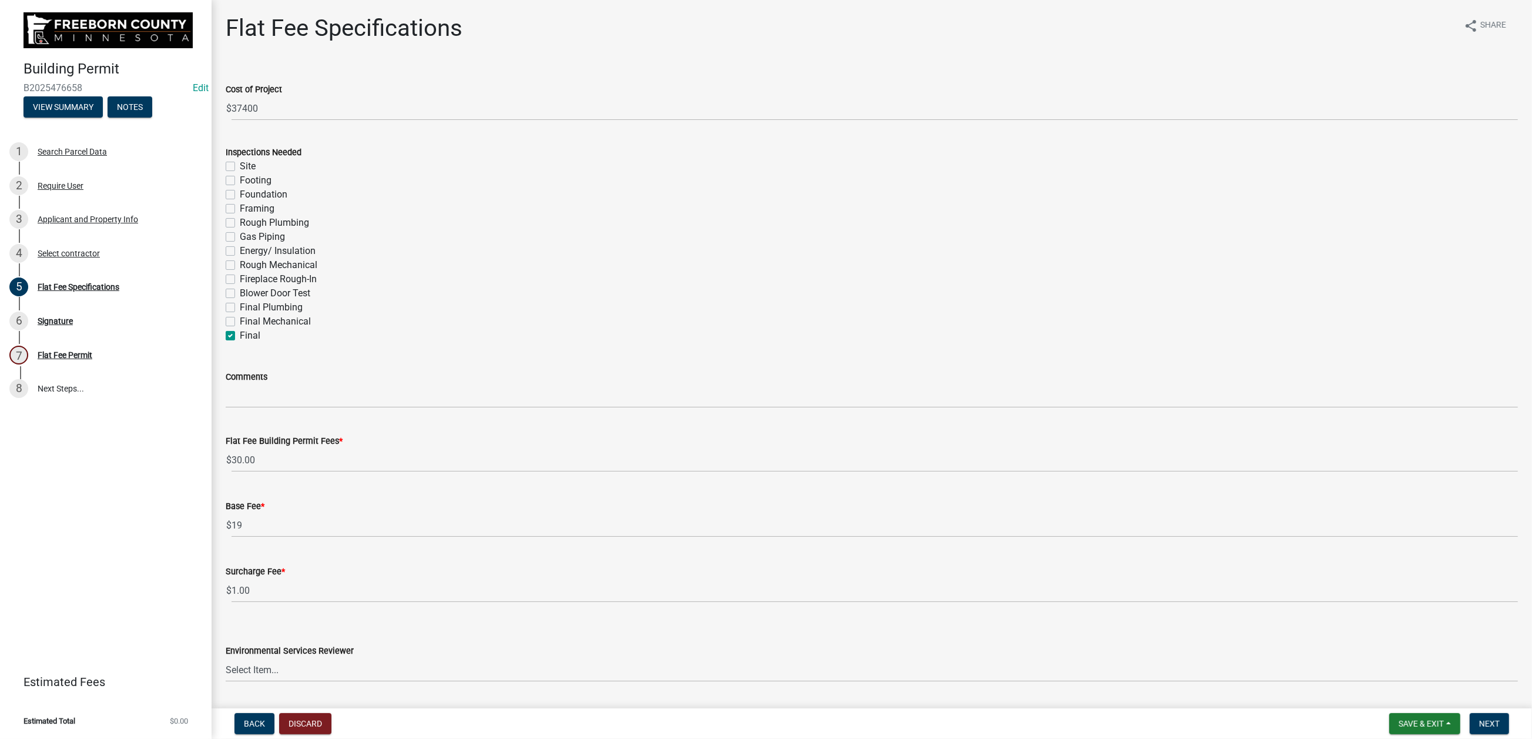
checkbox input "true"
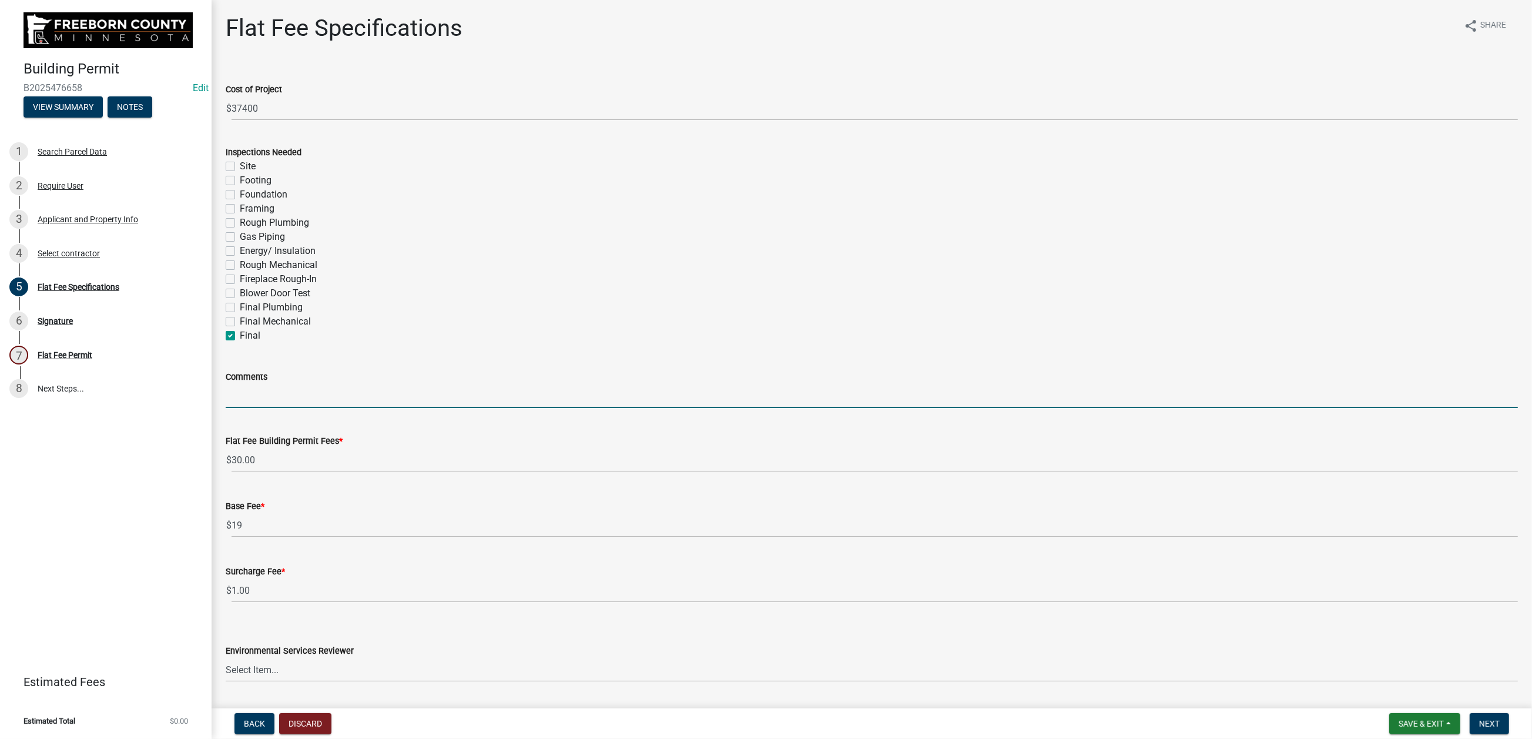
click at [253, 408] on input "Comments" at bounding box center [872, 396] width 1292 height 24
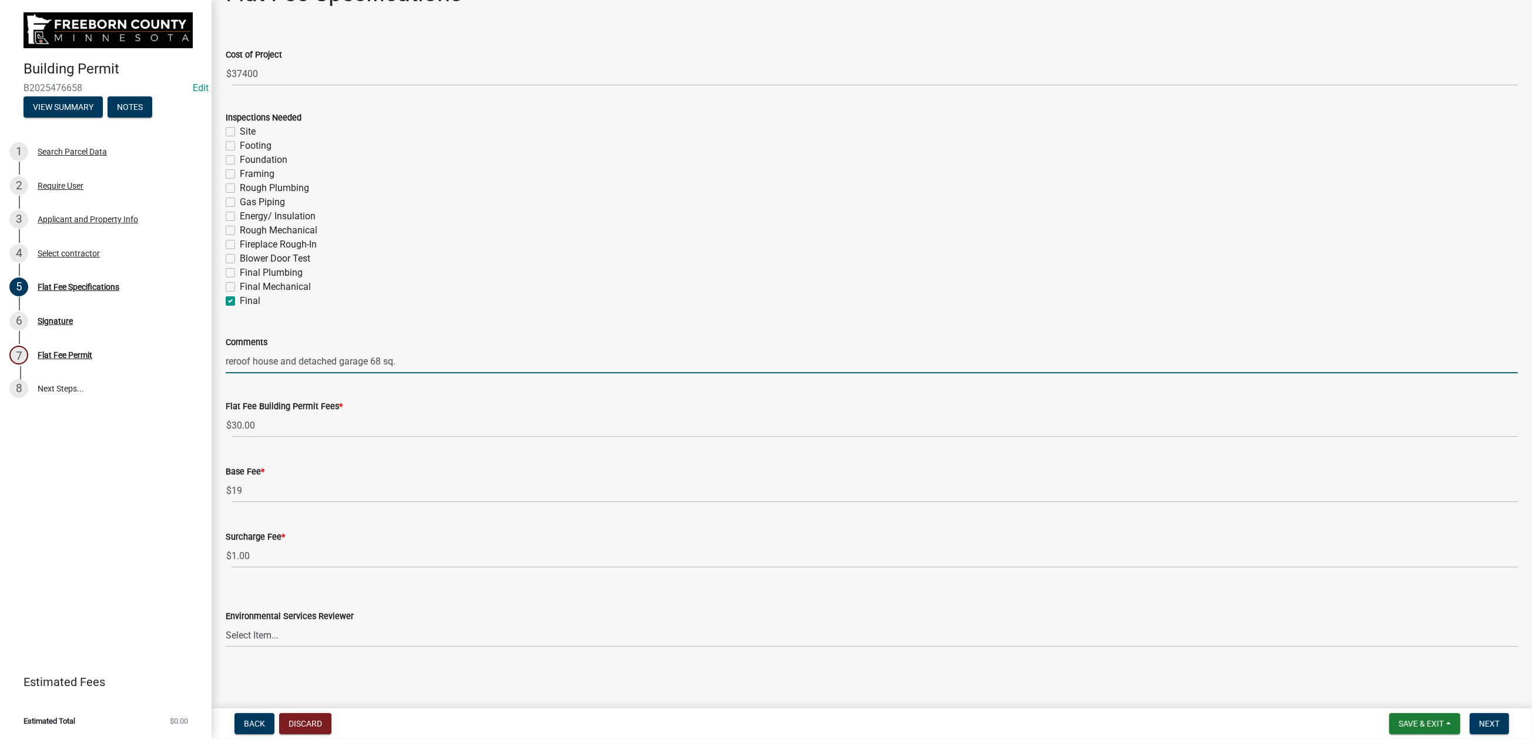
scroll to position [382, 0]
type input "reroof house and detached garage 68 sq."
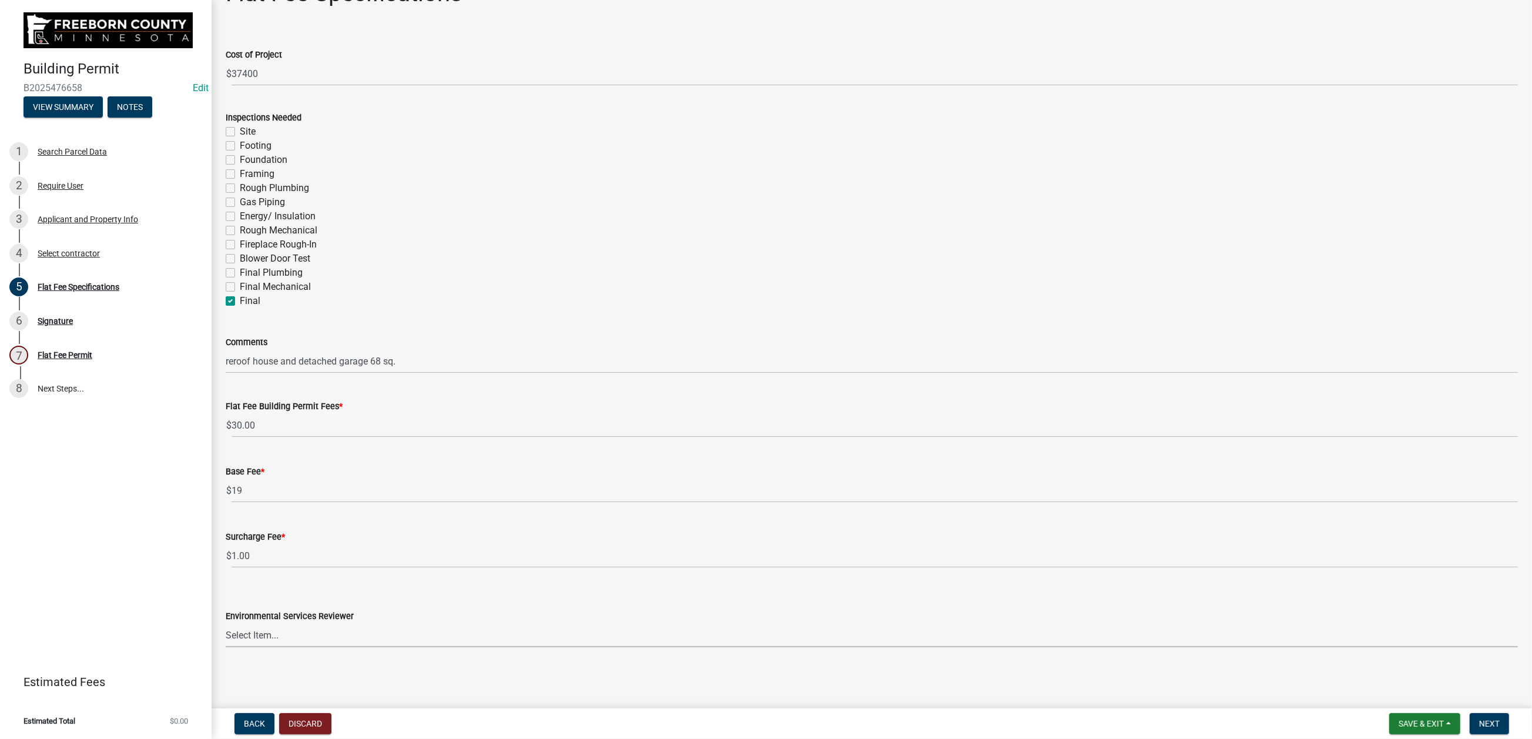
click at [1325, 628] on select "Select Item... Rachel Wehner Craig Rosell Mark Goskeson Ross Leonhardi Gina Gul…" at bounding box center [872, 635] width 1292 height 24
click at [232, 623] on select "Select Item... Rachel Wehner Craig Rosell Mark Goskeson Ross Leonhardi Gina Gul…" at bounding box center [872, 635] width 1292 height 24
select select "cf5e982a-8fde-449d-bcd8-be8cdfb99374"
click at [1479, 719] on span "Next" at bounding box center [1489, 723] width 21 height 9
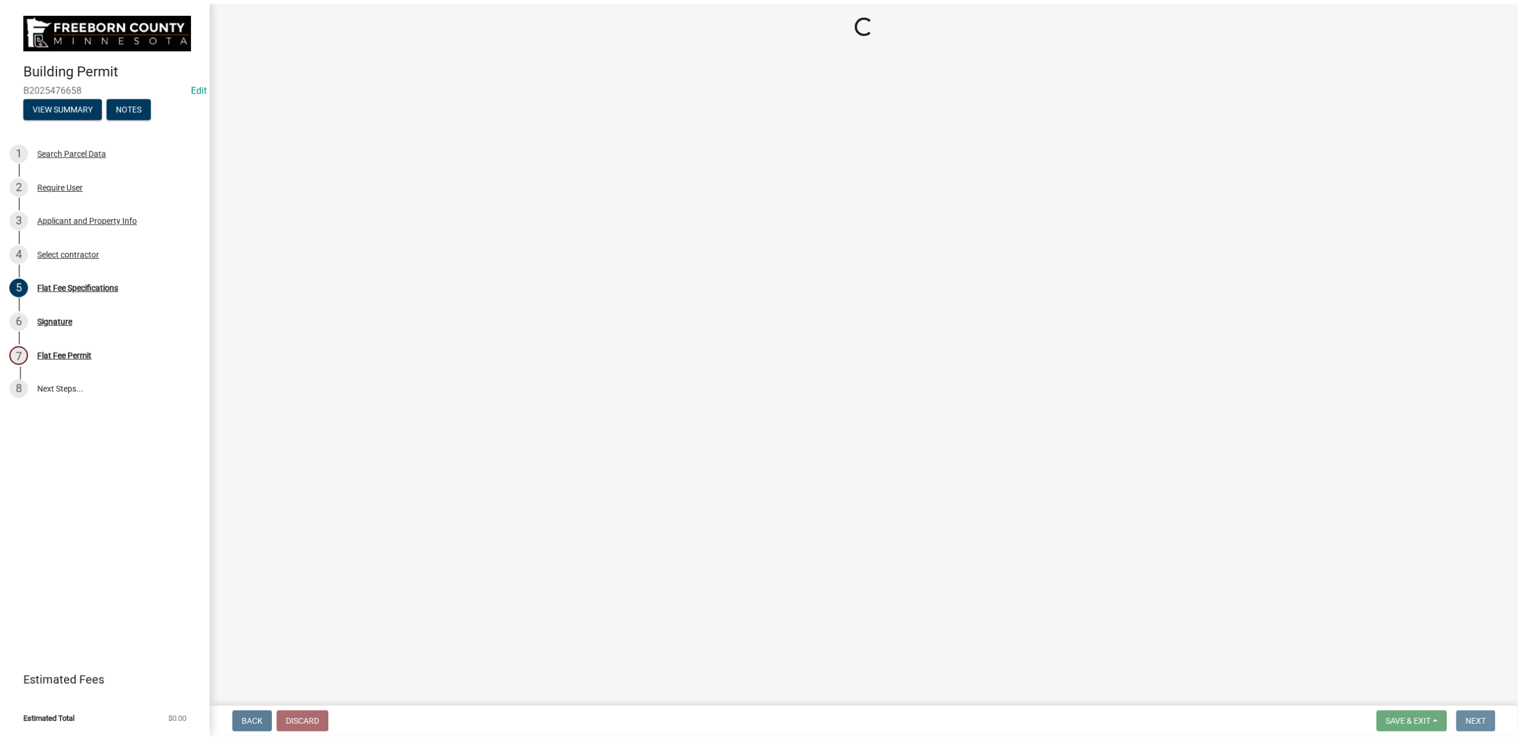
scroll to position [0, 0]
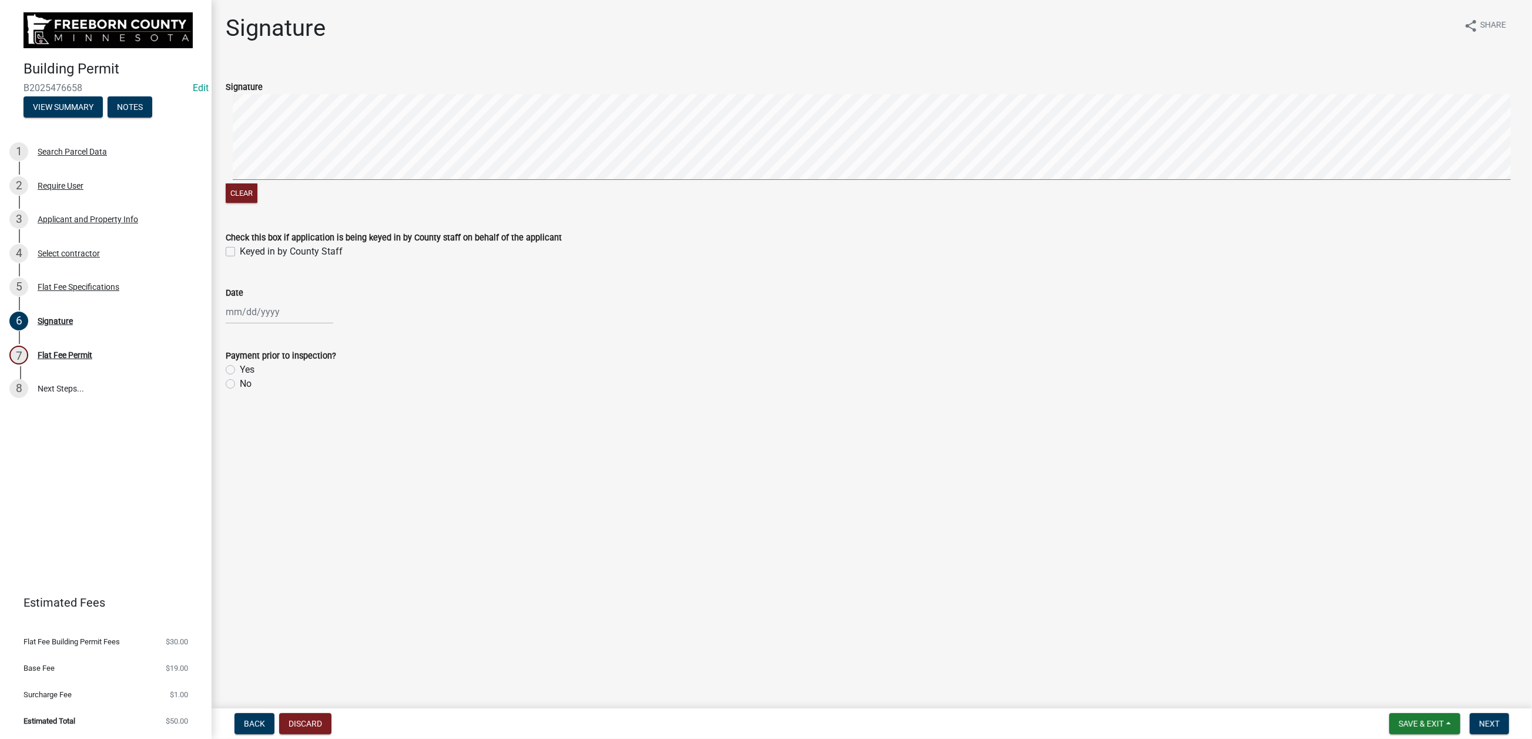
click at [242, 259] on label "Keyed in by County Staff" at bounding box center [291, 251] width 103 height 14
click at [242, 252] on input "Keyed in by County Staff" at bounding box center [244, 248] width 8 height 8
checkbox input "true"
click at [250, 324] on div at bounding box center [280, 312] width 108 height 24
select select "9"
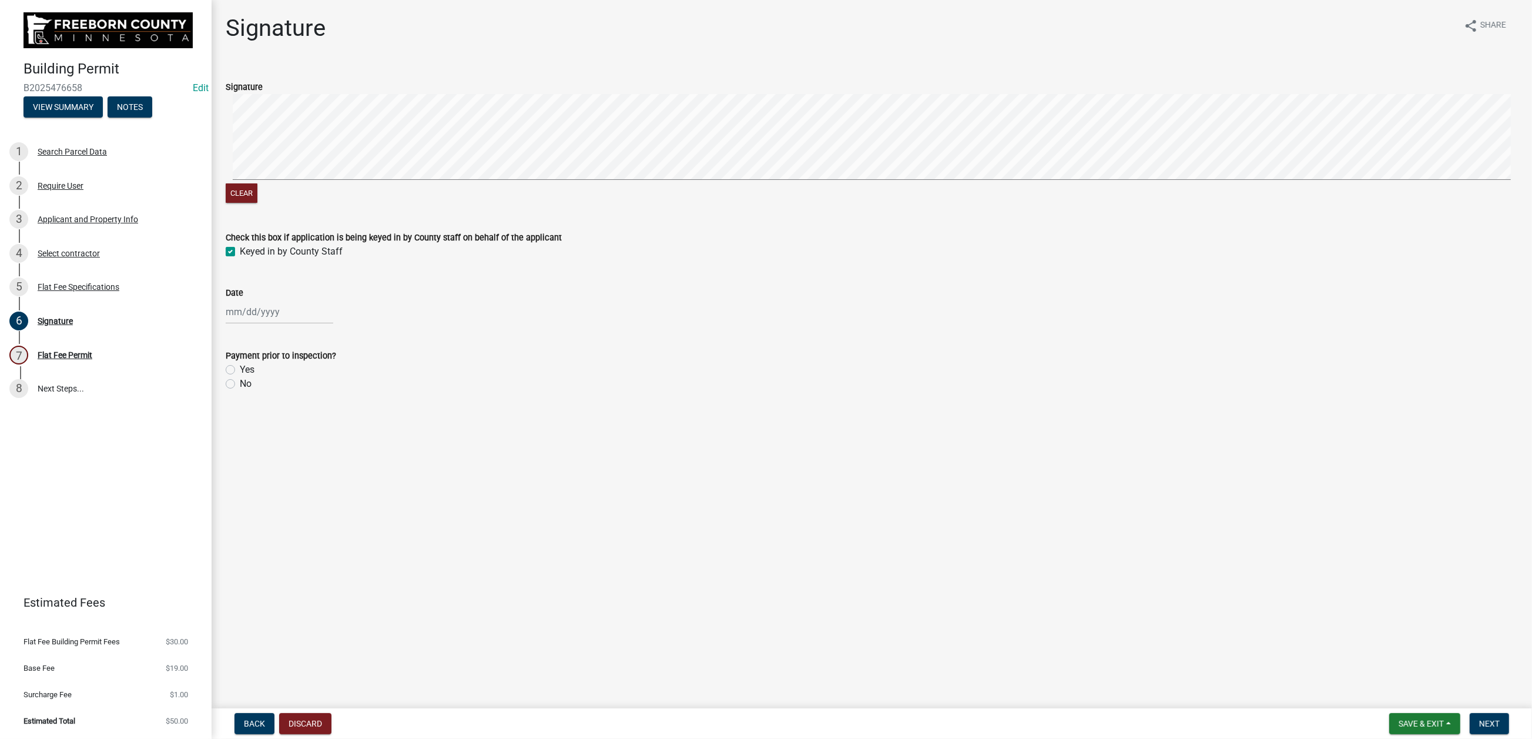
select select "2025"
click at [284, 429] on div "10" at bounding box center [275, 419] width 19 height 19
type input "09/10/2025"
drag, startPoint x: 236, startPoint y: 528, endPoint x: 339, endPoint y: 533, distance: 103.5
click at [240, 391] on label "No" at bounding box center [246, 384] width 12 height 14
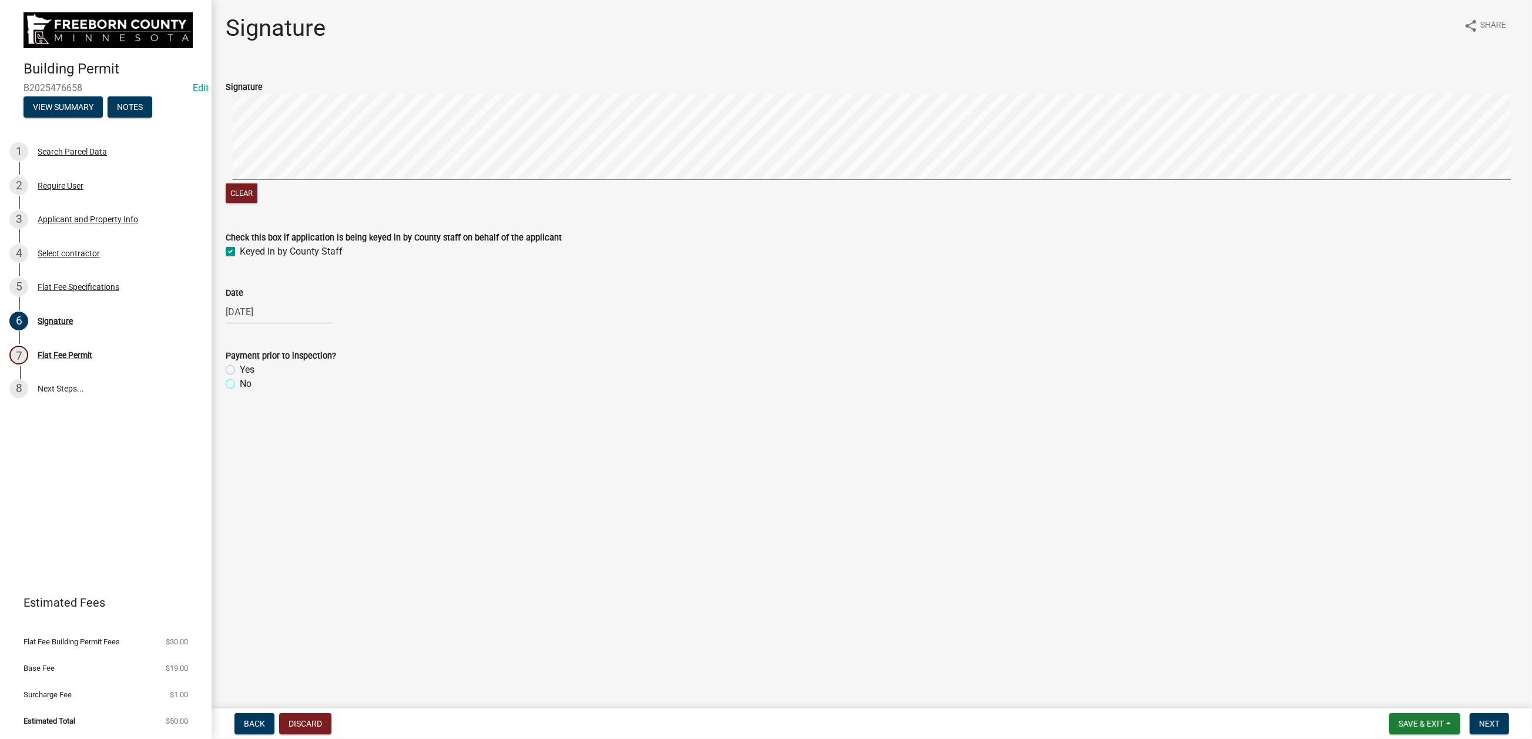
click at [240, 384] on input "No" at bounding box center [244, 381] width 8 height 8
radio input "true"
click at [1479, 719] on span "Next" at bounding box center [1489, 723] width 21 height 9
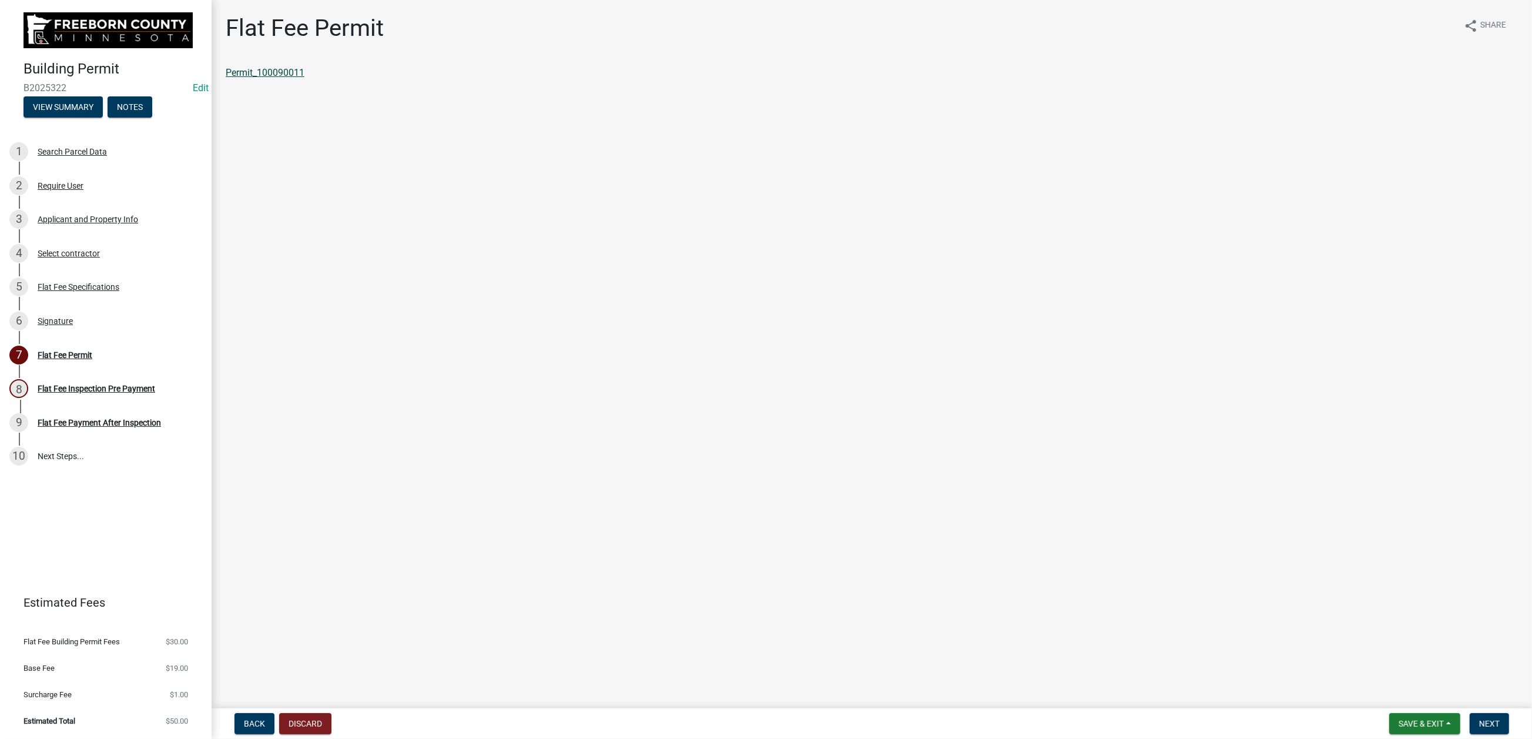
click at [304, 78] on link "Permit_100090011" at bounding box center [265, 72] width 79 height 11
click at [1398, 720] on span "Save & Exit" at bounding box center [1420, 723] width 45 height 9
click at [1366, 668] on button "Save & Exit" at bounding box center [1413, 682] width 94 height 28
